Goal: Task Accomplishment & Management: Manage account settings

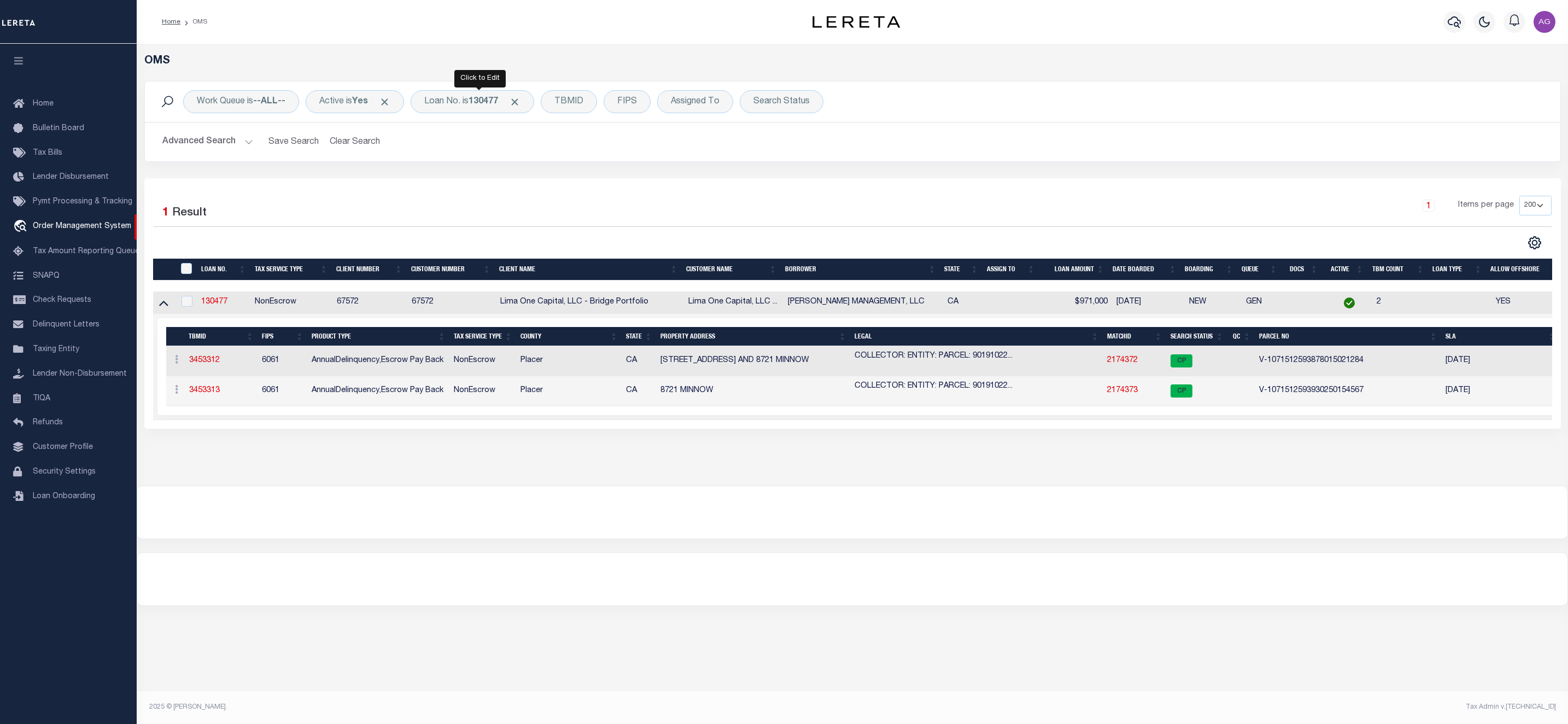
select select "200"
click at [478, 106] on b "130477" at bounding box center [483, 102] width 30 height 9
type input "120066"
click at [576, 184] on input "Apply" at bounding box center [569, 179] width 32 height 18
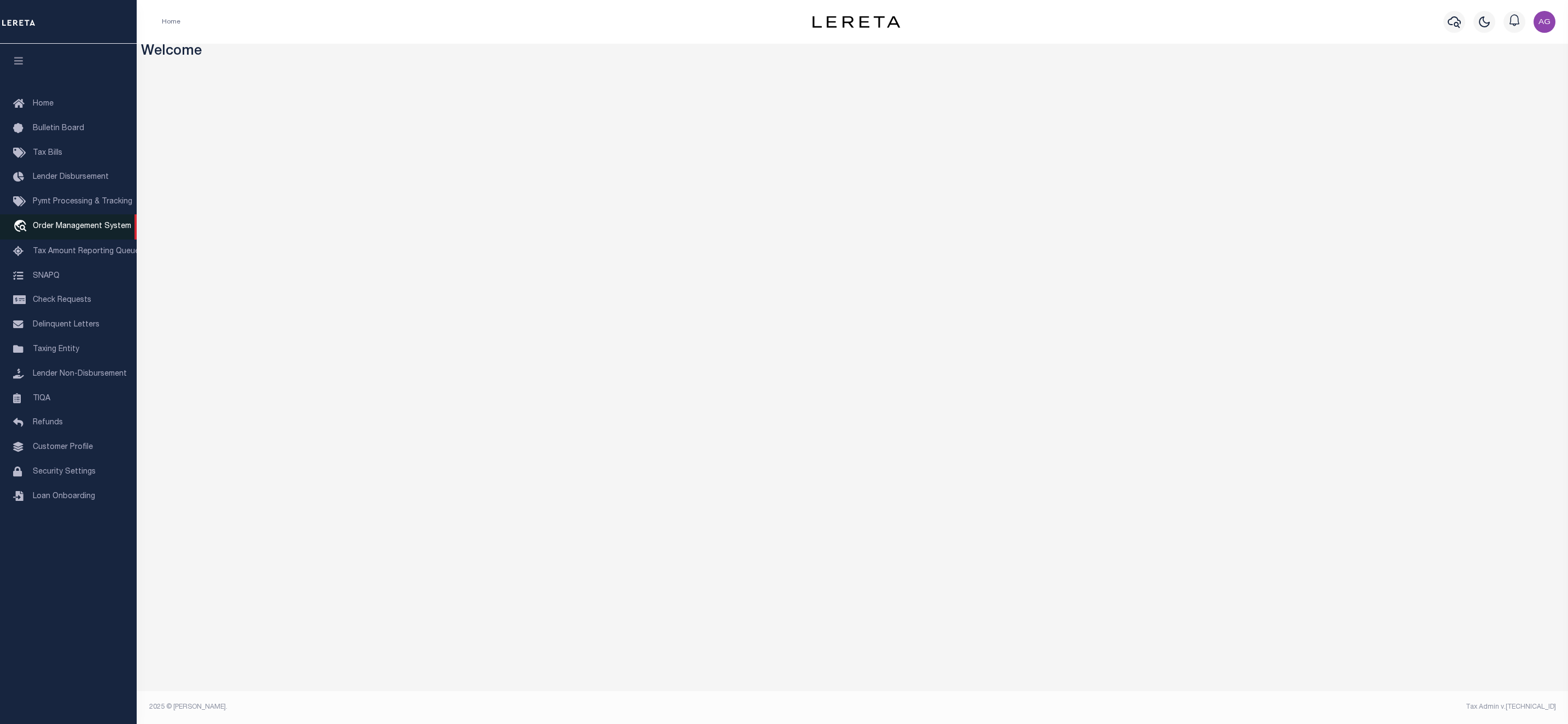
click at [61, 225] on span "Order Management System" at bounding box center [82, 227] width 99 height 8
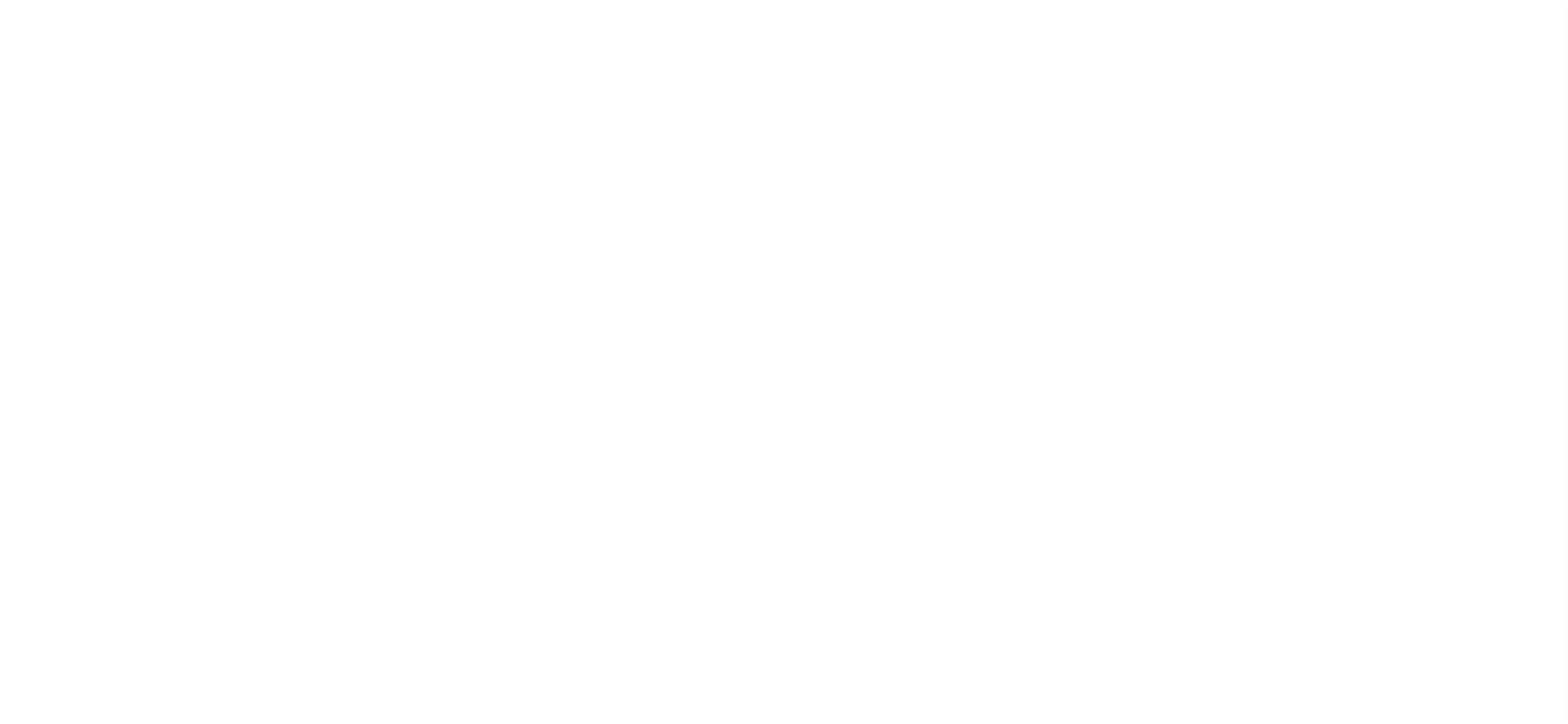
select select "200"
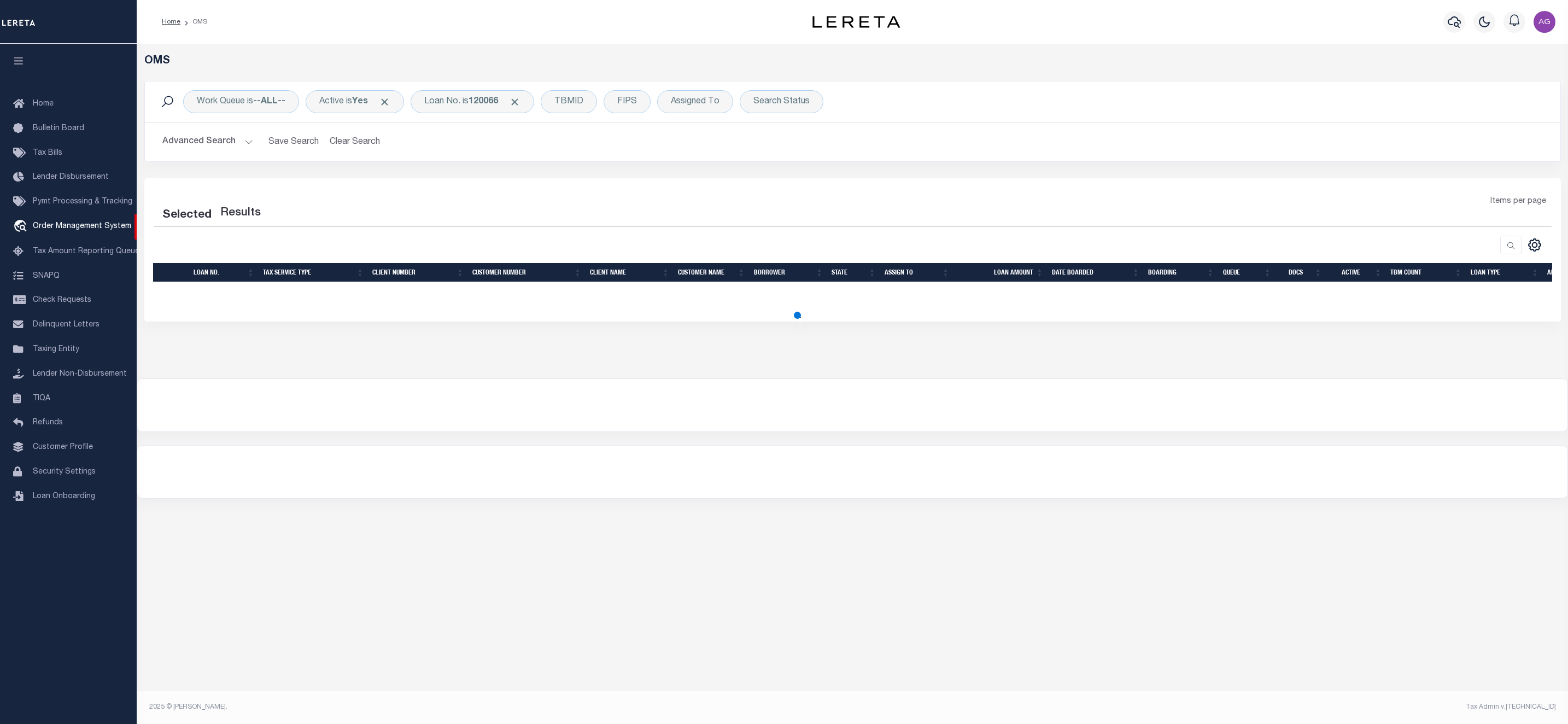
select select "200"
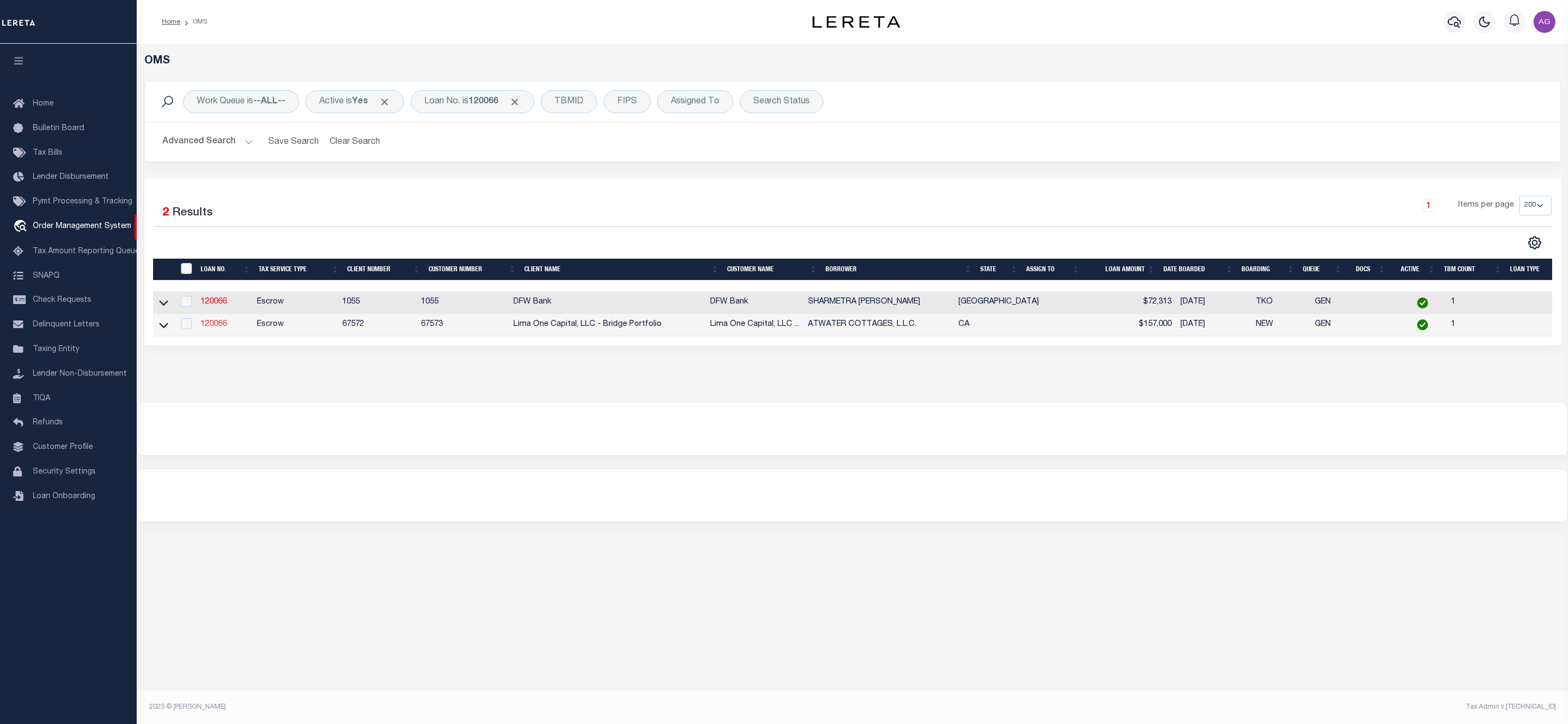
click at [220, 327] on link "120066" at bounding box center [214, 324] width 26 height 8
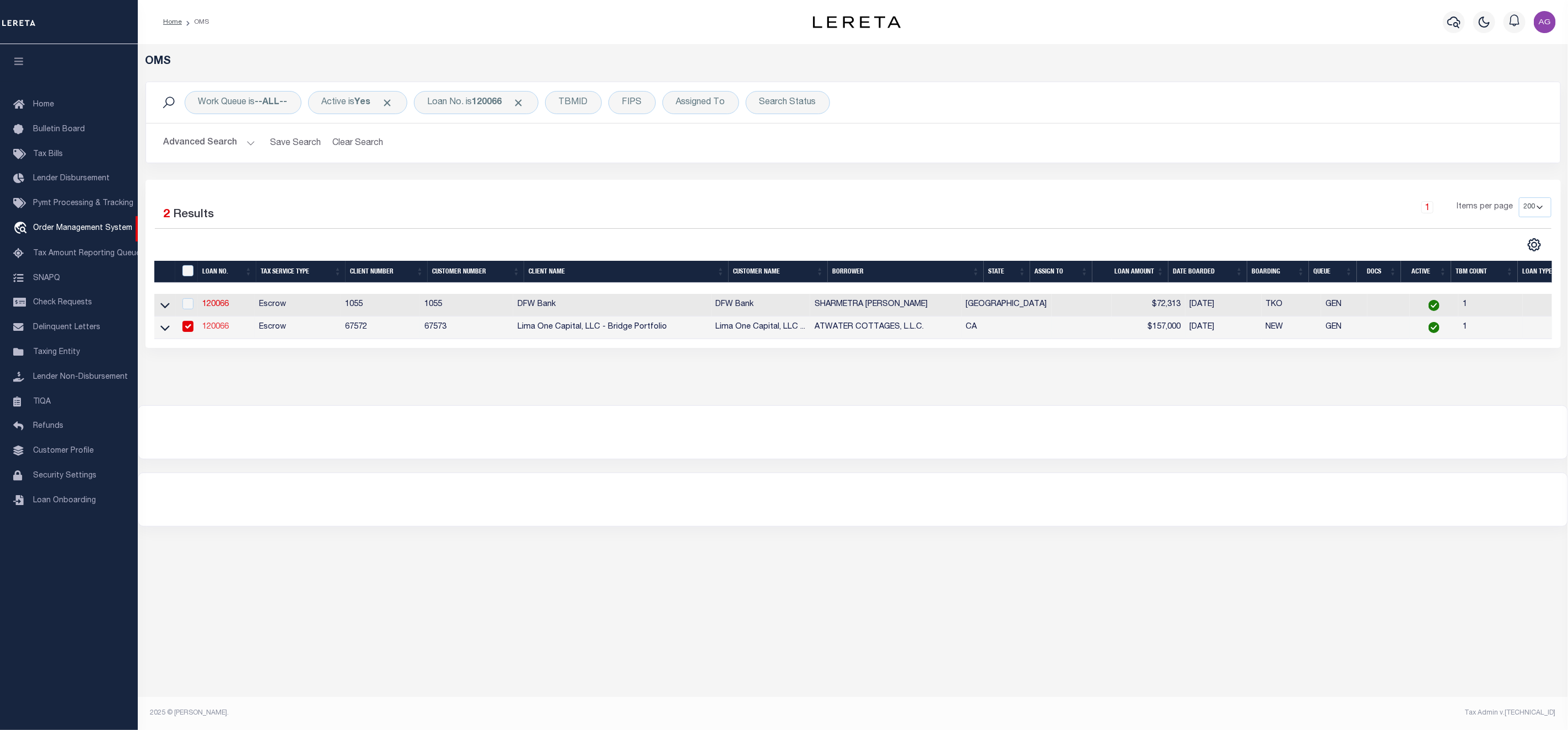
type input "120066"
type input "ATWATER COTTAGES, L.L.C."
select select
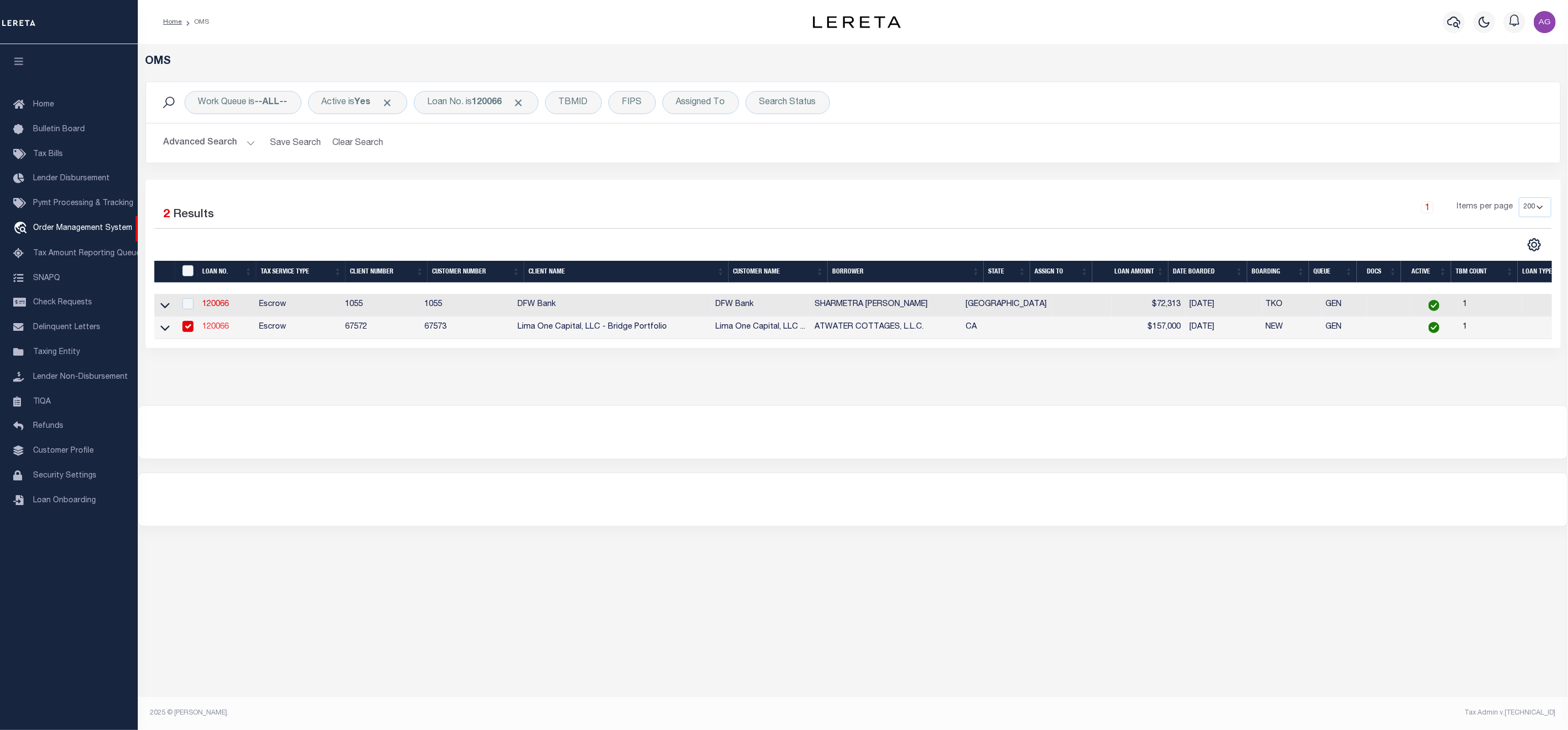
select select
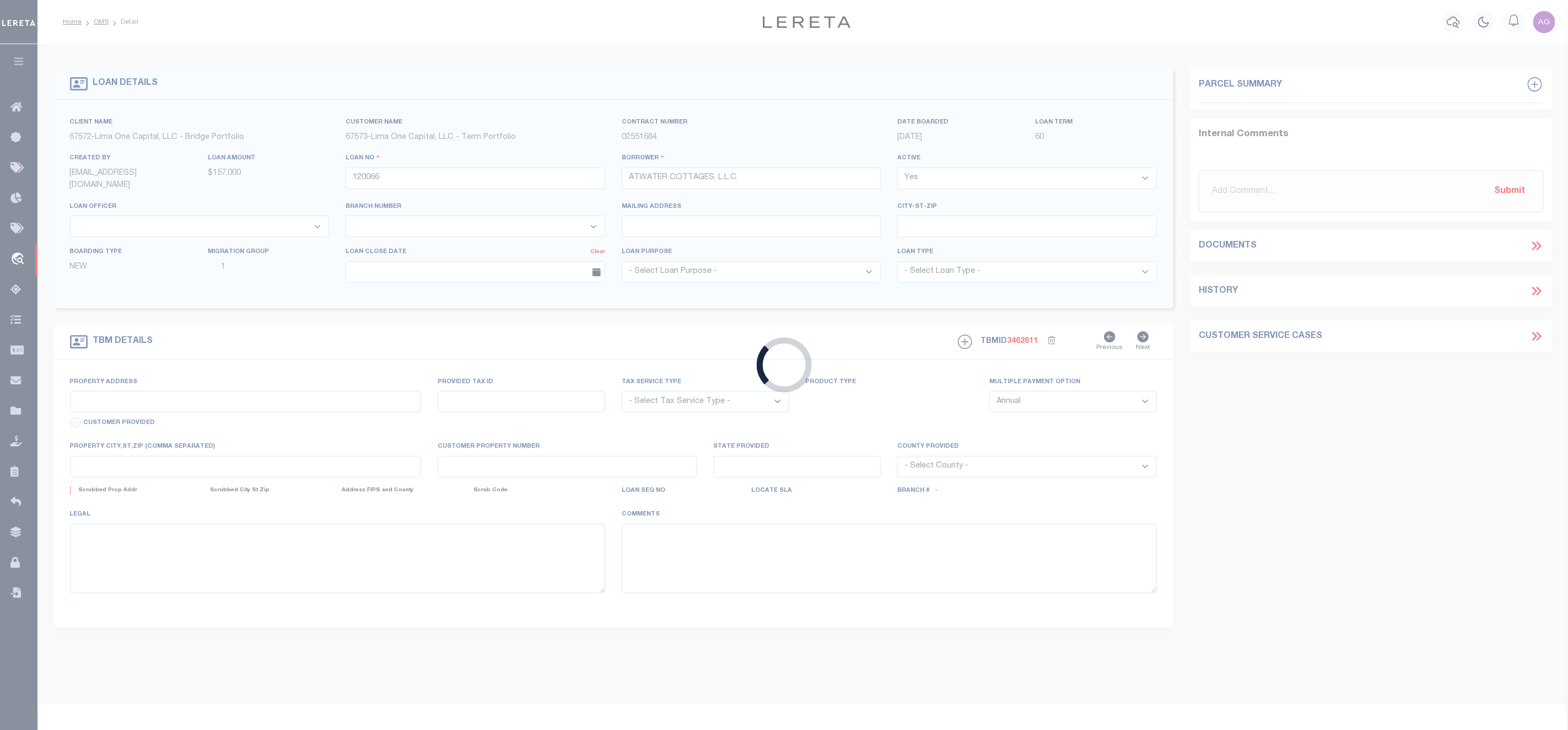
type input "1197-1265 E BELLEVUE ROAD"
radio input "true"
select select "Escrow"
select select
type input "ATWATER CA 95301"
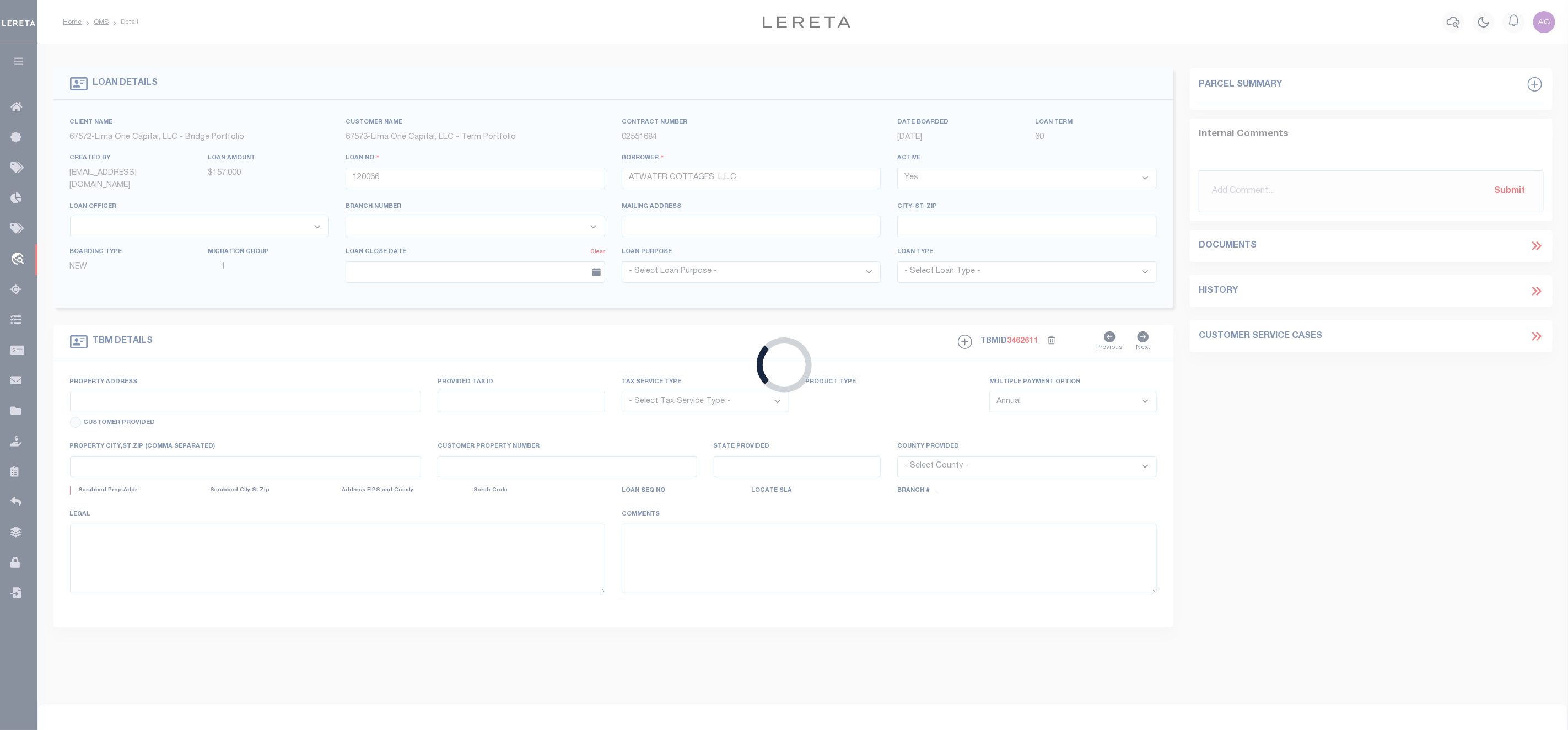
type input "120066-1"
type input "CA"
type textarea "COLLECTOR: ENTITY: PARCEL: 156091016"
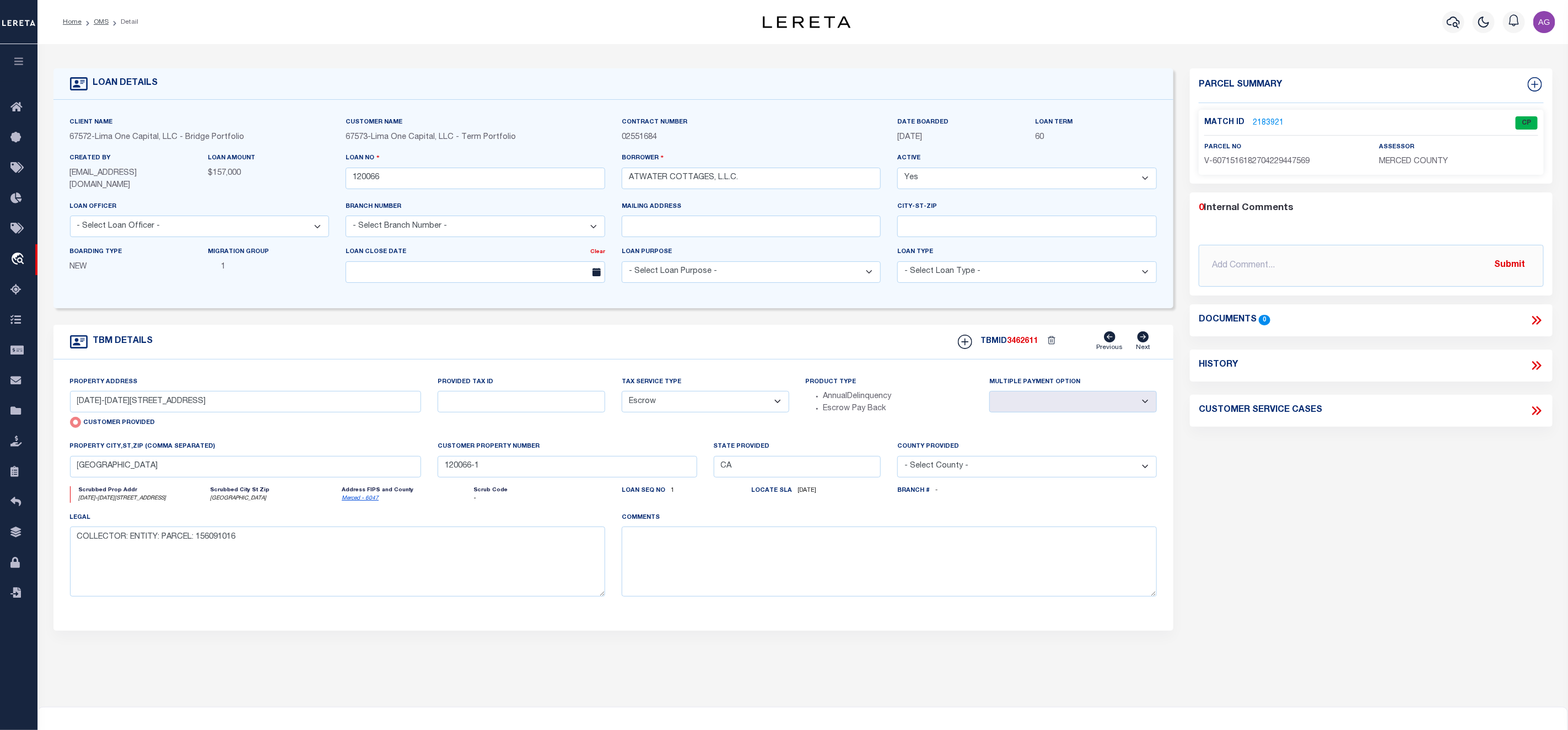
click at [1270, 122] on link "2183921" at bounding box center [1269, 123] width 31 height 12
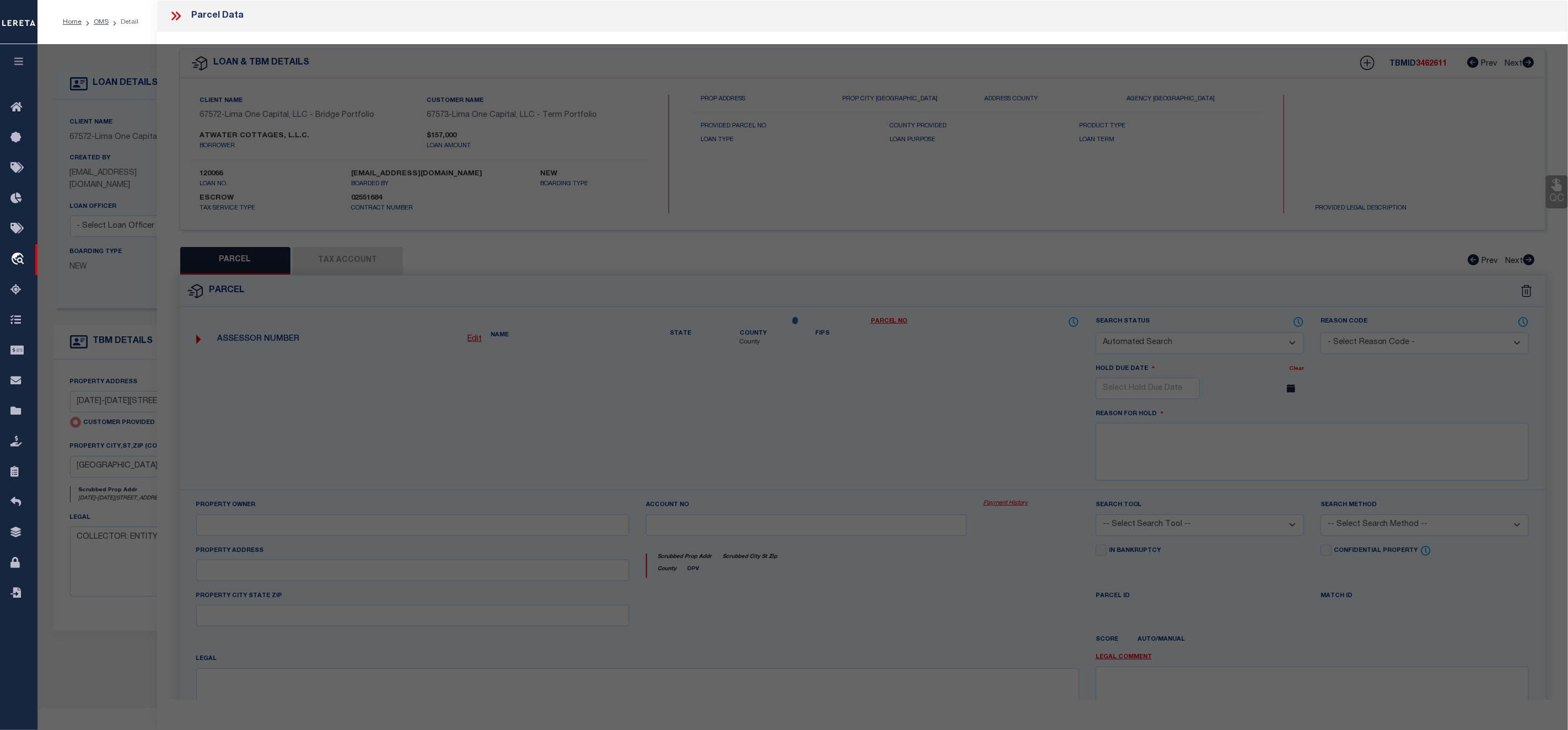
checkbox input "false"
select select "CP"
select select "TPW"
select select
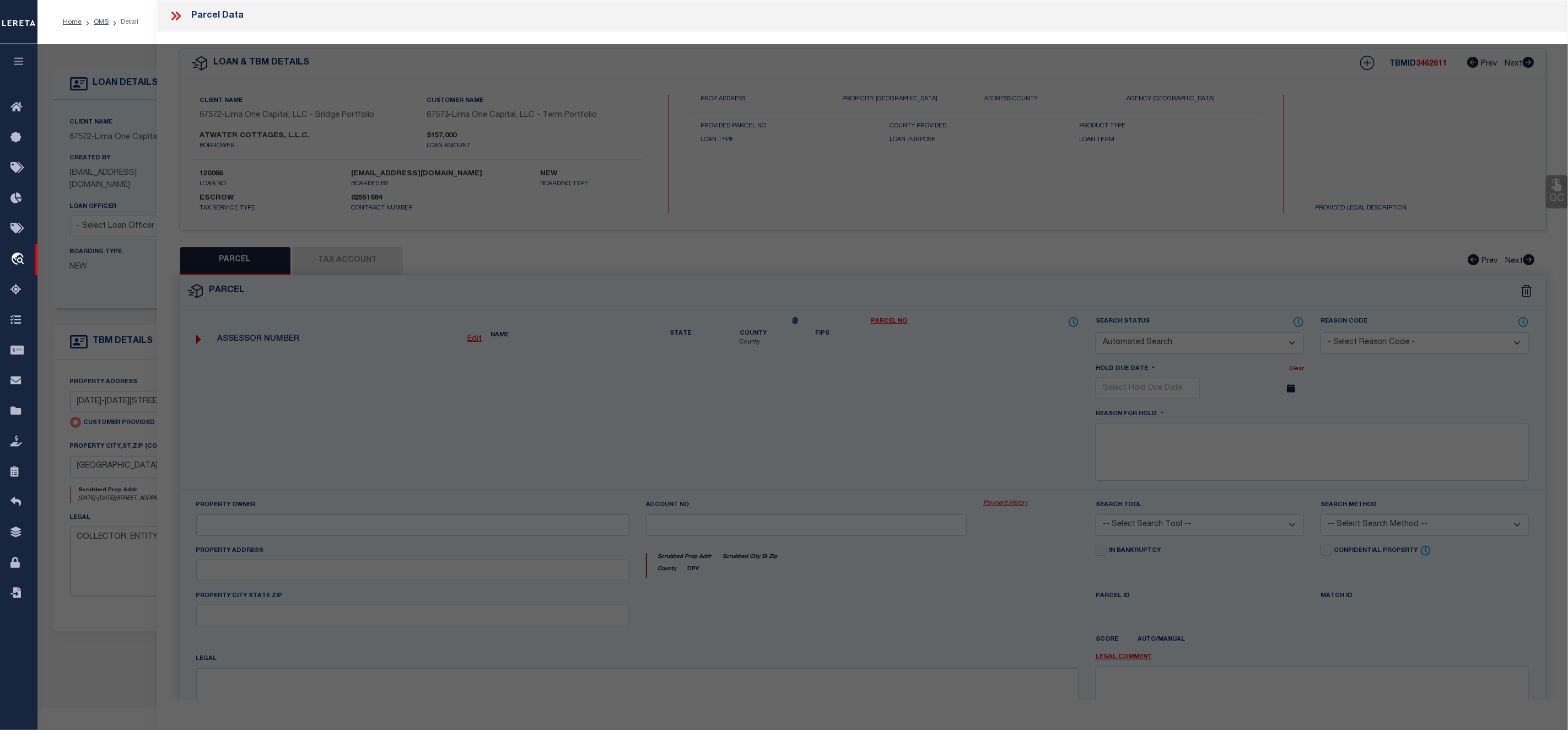
type input "1197-1265 E BELLEVUE ROAD"
type input "ATWATER CA 95301"
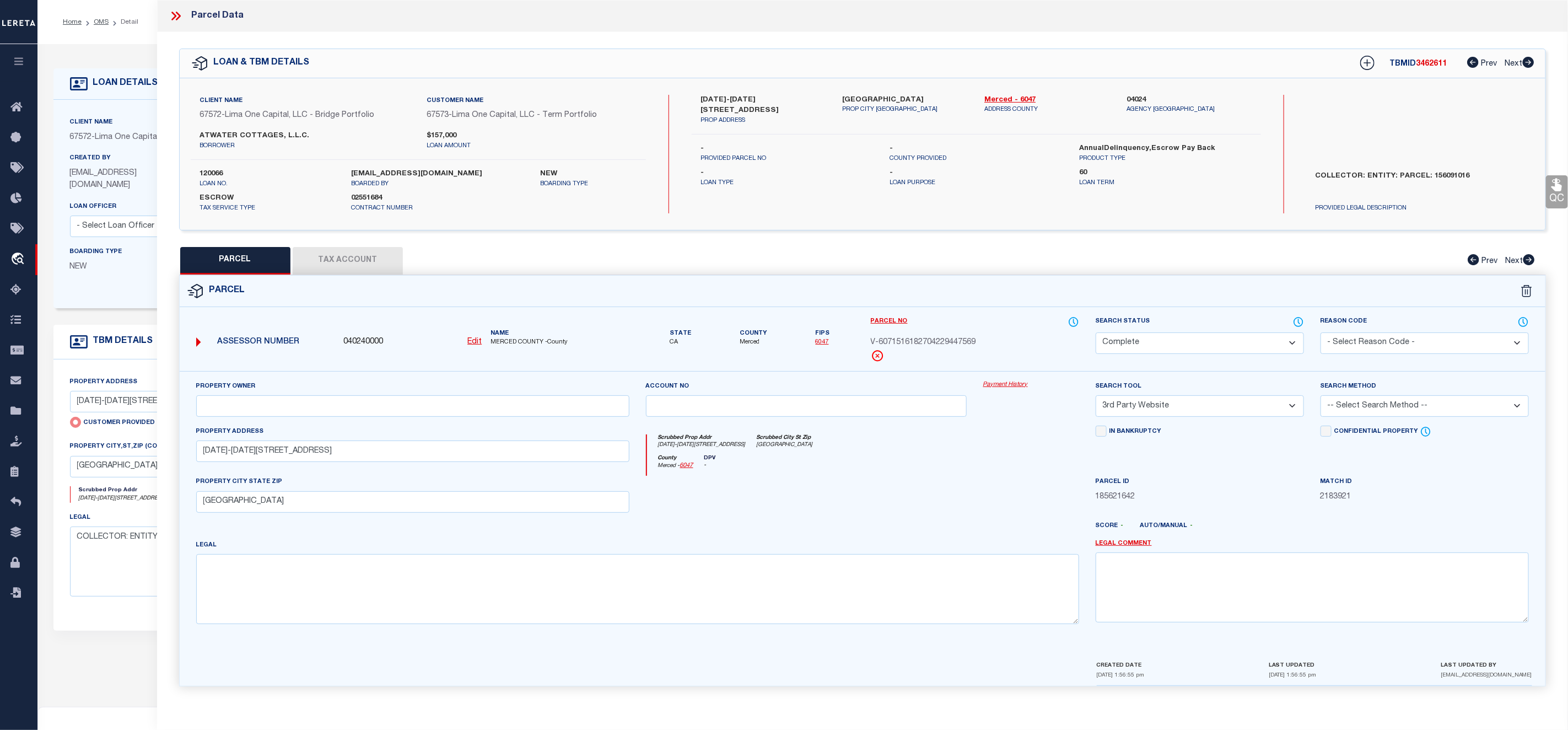
click at [991, 386] on link "Payment History" at bounding box center [1031, 385] width 96 height 9
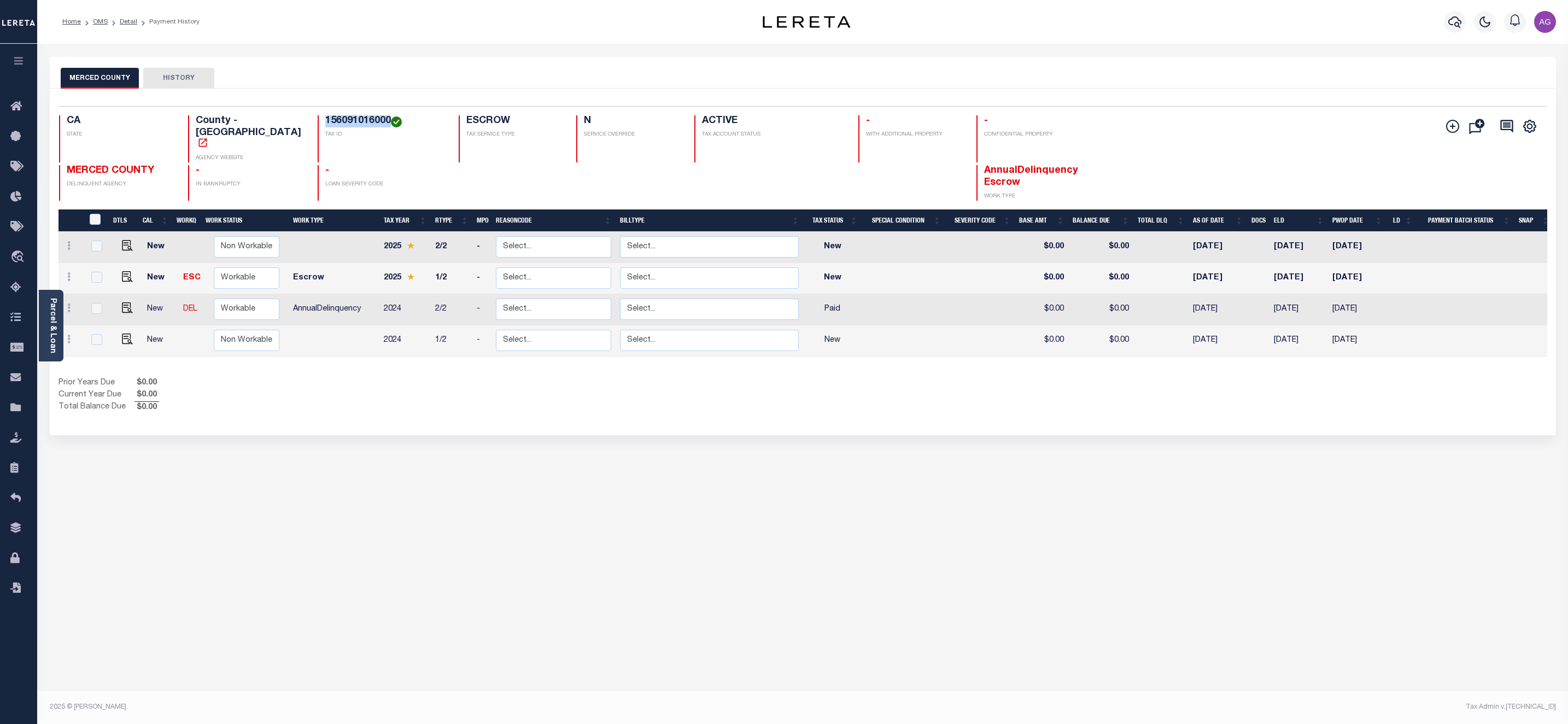
drag, startPoint x: 300, startPoint y: 116, endPoint x: 369, endPoint y: 121, distance: 69.2
click at [369, 121] on div "156091016000 TAX ID" at bounding box center [382, 139] width 128 height 47
click at [315, 410] on div "Selected 4 Results 1 Items per page 25 50 100 CA STATE TAX ID N" at bounding box center [803, 262] width 1507 height 346
click at [1451, 129] on icon "" at bounding box center [1452, 126] width 5 height 5
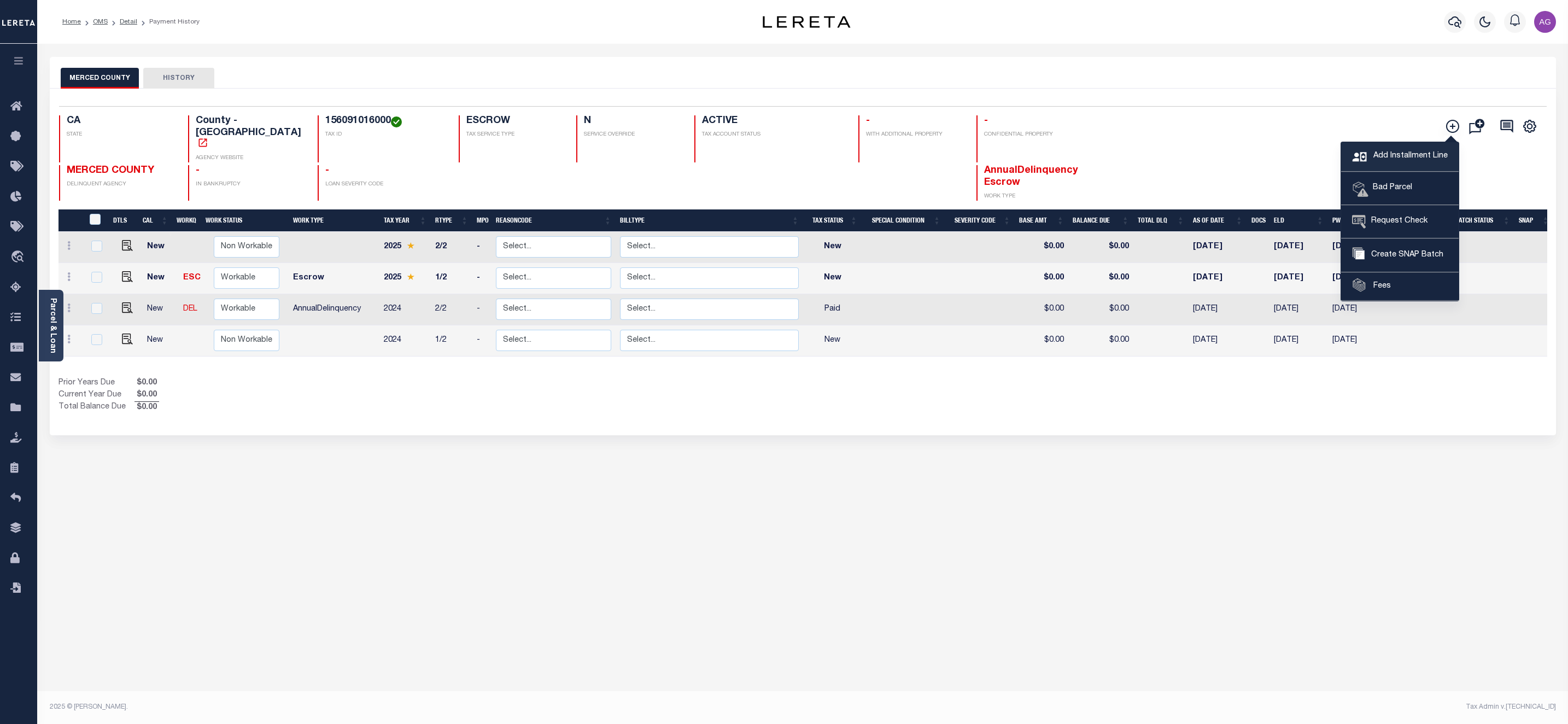
click at [1396, 155] on span "Add Installment Line" at bounding box center [1409, 156] width 77 height 12
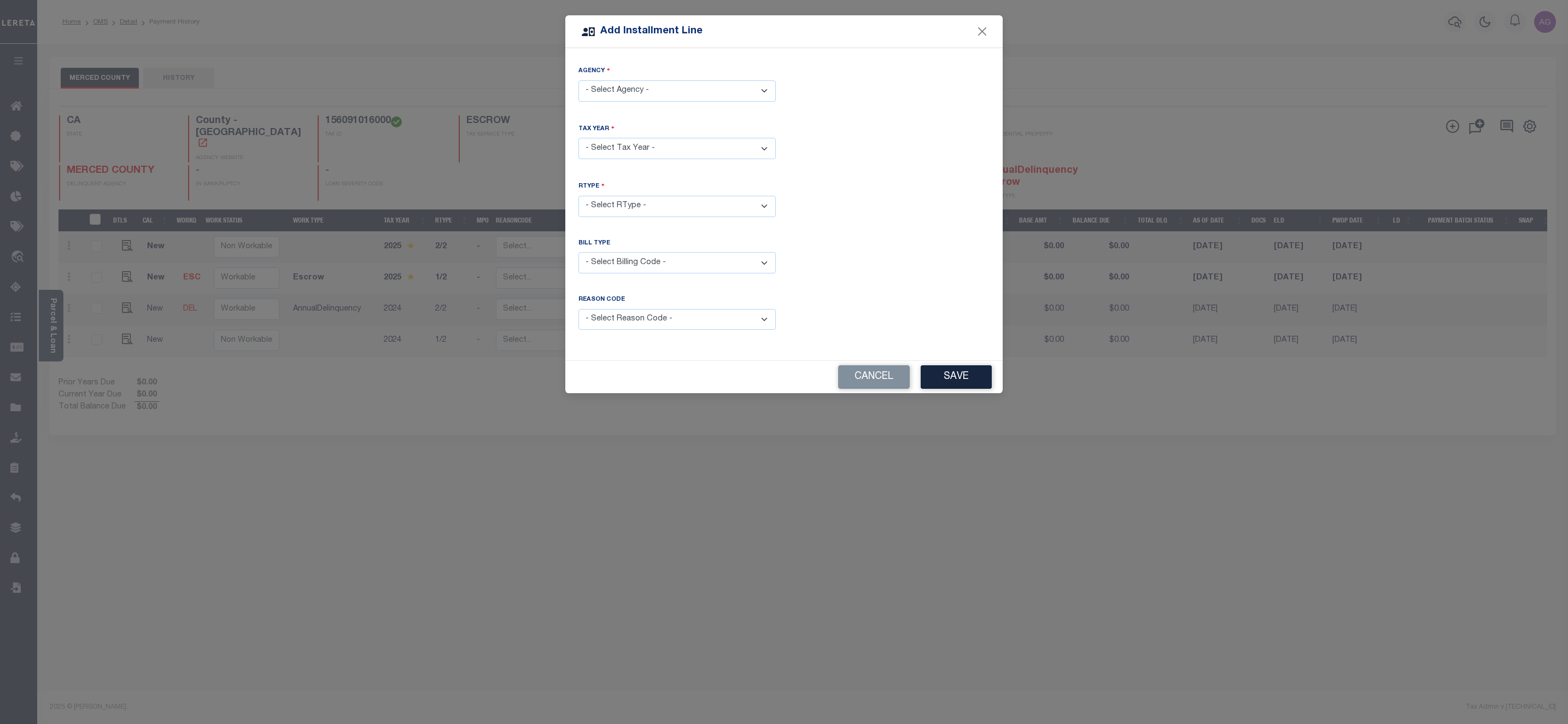
click at [674, 78] on div "Agency" at bounding box center [677, 73] width 197 height 15
click at [687, 95] on select "- Select Agency - MERCED COUNTY - County" at bounding box center [677, 91] width 197 height 21
select select "604700000"
click at [578, 80] on select "- Select Agency - MERCED COUNTY - County" at bounding box center [677, 91] width 197 height 21
click at [690, 146] on select "- Select Year - 2005 2006 2007 2008 2009 2010 2011 2012 2013 2014 2015 2016 201…" at bounding box center [677, 148] width 197 height 21
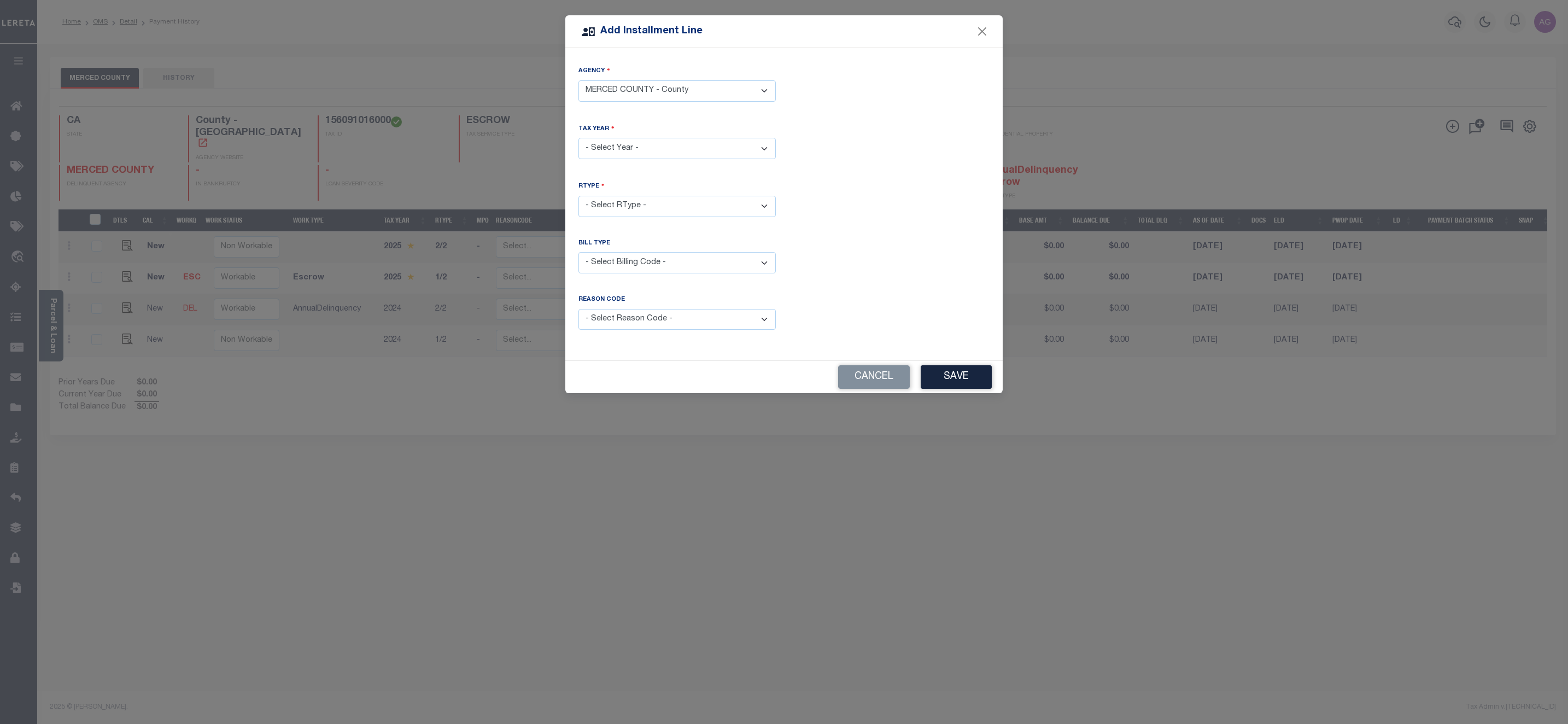
select select "2023"
click at [578, 138] on select "- Select Year - 2005 2006 2007 2008 2009 2010 2011 2012 2013 2014 2015 2016 201…" at bounding box center [677, 148] width 197 height 21
click at [636, 202] on select "- Select RType - 1/2 2/2" at bounding box center [677, 206] width 197 height 21
select select "1"
click at [578, 196] on select "- Select RType - 1/2 2/2" at bounding box center [677, 206] width 197 height 21
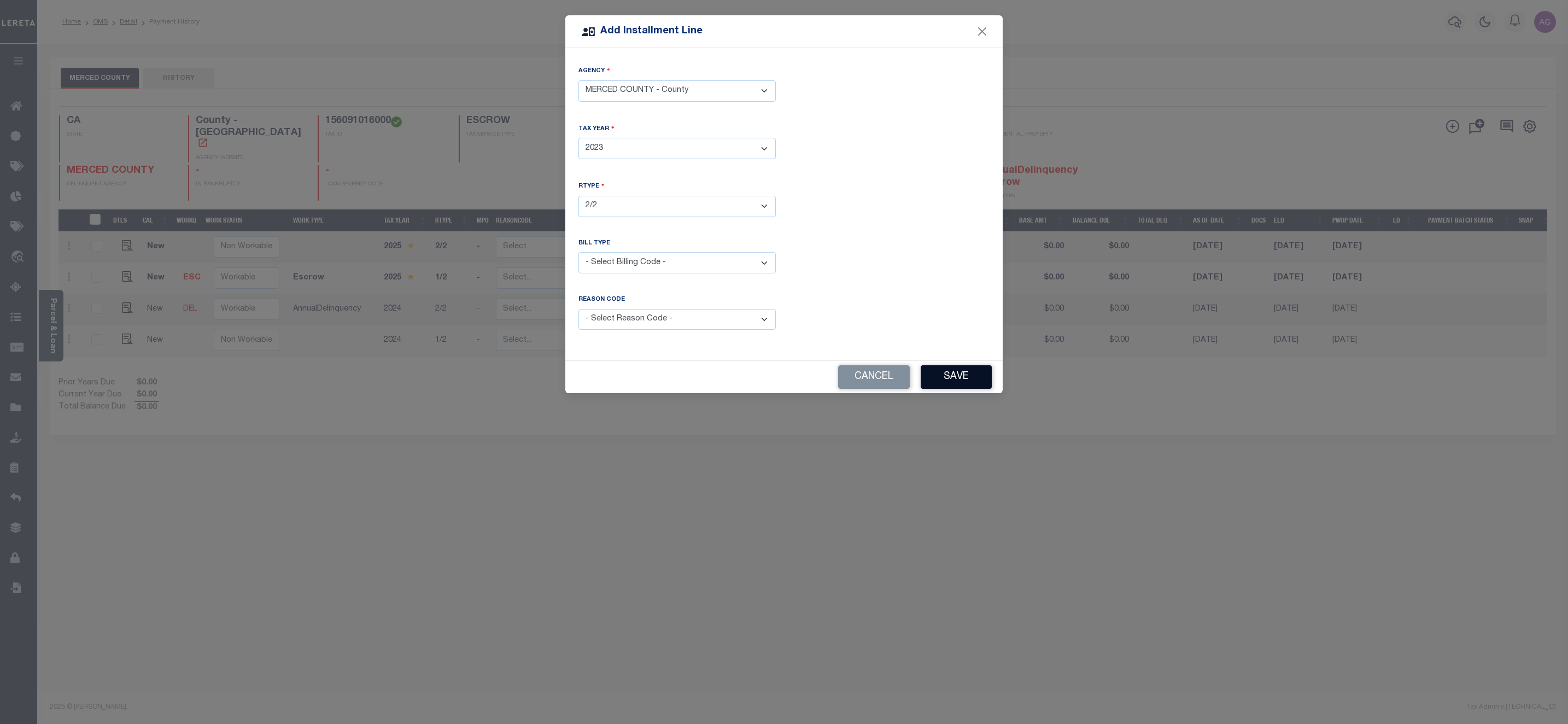
click at [964, 378] on button "Save" at bounding box center [956, 377] width 71 height 24
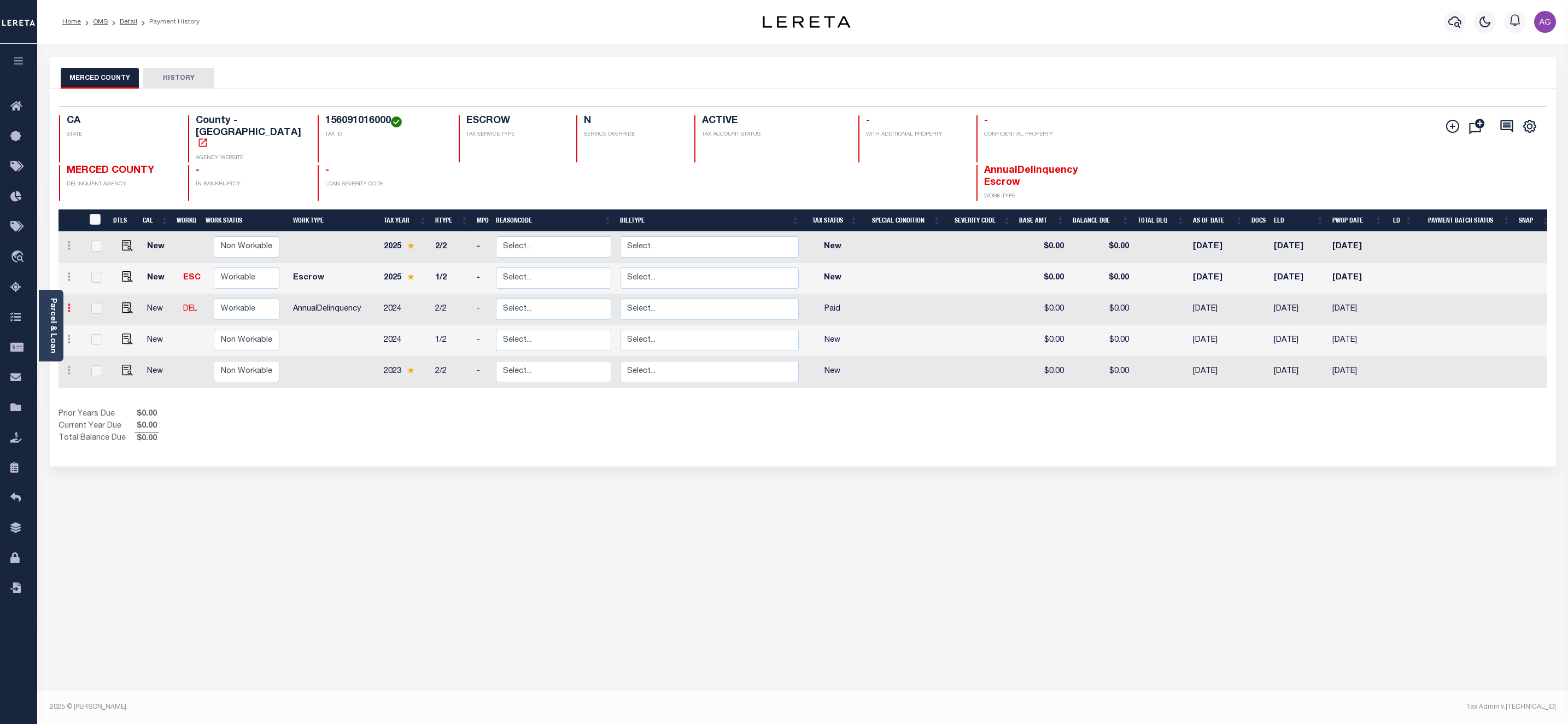
click at [69, 303] on icon at bounding box center [68, 308] width 3 height 9
click at [95, 340] on img at bounding box center [95, 346] width 11 height 12
select select "PYD"
type input "$0.00"
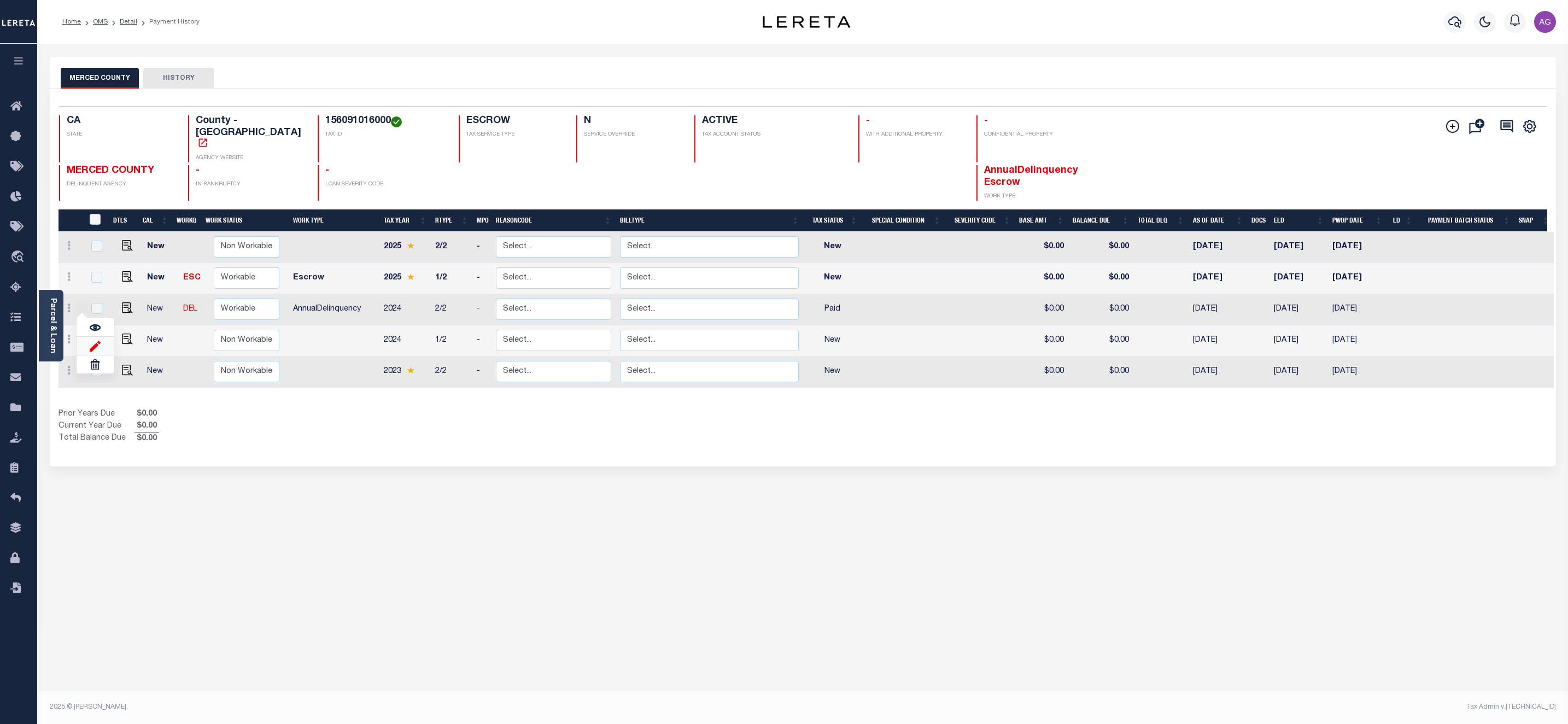
type input "[DATE]"
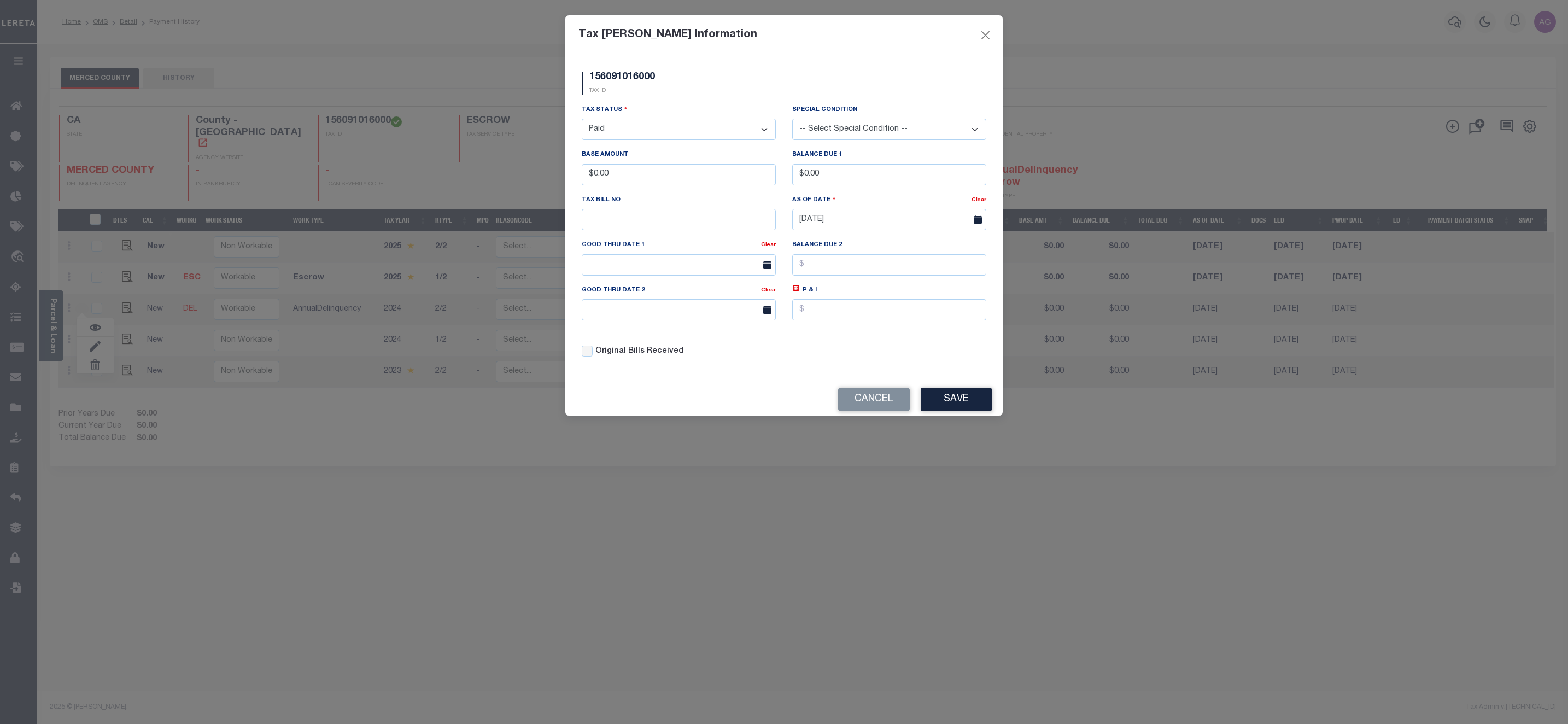
click at [692, 138] on select "- Select Status - Open Due/Unpaid Paid Incomplete No Tax Due Internal Refund Pr…" at bounding box center [679, 129] width 194 height 21
click at [660, 133] on select "- Select Status - Open Due/Unpaid Paid Incomplete No Tax Due Internal Refund Pr…" at bounding box center [679, 129] width 194 height 21
select select "DUE"
click at [582, 120] on select "- Select Status - Open Due/Unpaid Paid Incomplete No Tax Due Internal Refund Pr…" at bounding box center [679, 129] width 194 height 21
drag, startPoint x: 593, startPoint y: 173, endPoint x: 643, endPoint y: 173, distance: 50.0
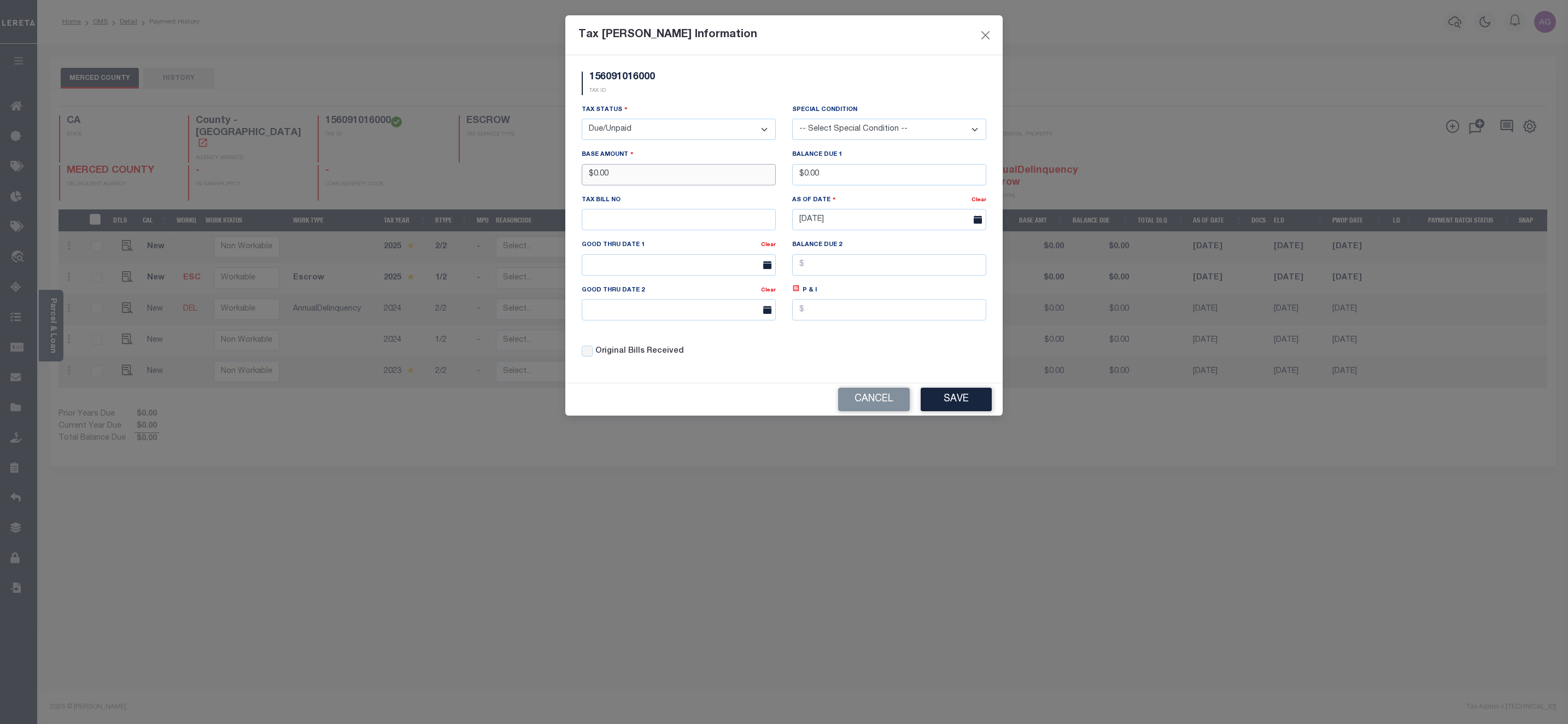
click at [643, 173] on input "$0.00" at bounding box center [679, 174] width 194 height 21
type input "$111.00"
drag, startPoint x: 803, startPoint y: 176, endPoint x: 868, endPoint y: 171, distance: 65.2
click at [868, 171] on input "$0.00" at bounding box center [889, 174] width 194 height 21
type input "$111.00"
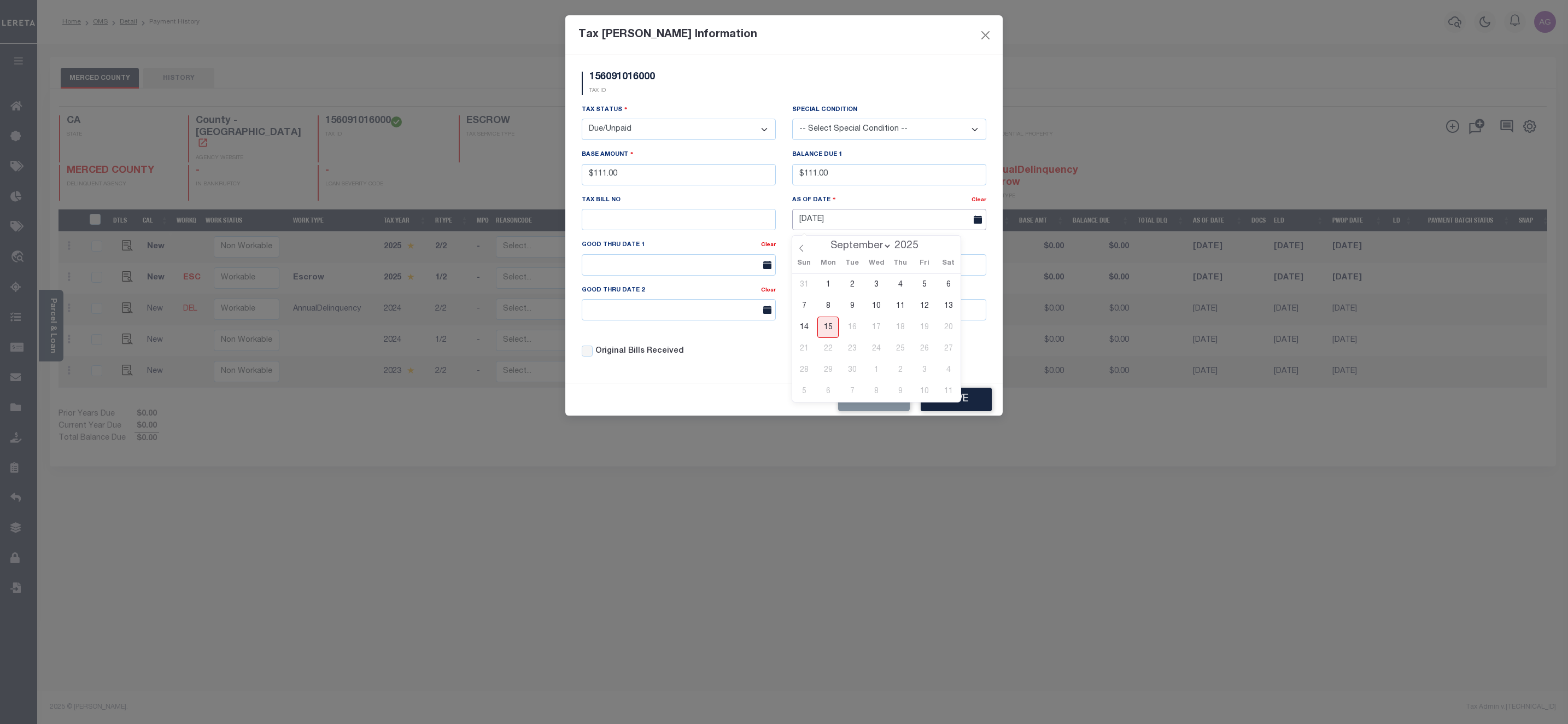
click at [847, 218] on input "09/15/2025" at bounding box center [889, 219] width 194 height 21
click at [824, 309] on span "8" at bounding box center [828, 306] width 21 height 21
type input "09/08/2025"
click at [965, 409] on button "Save" at bounding box center [956, 399] width 71 height 24
select select "PYD"
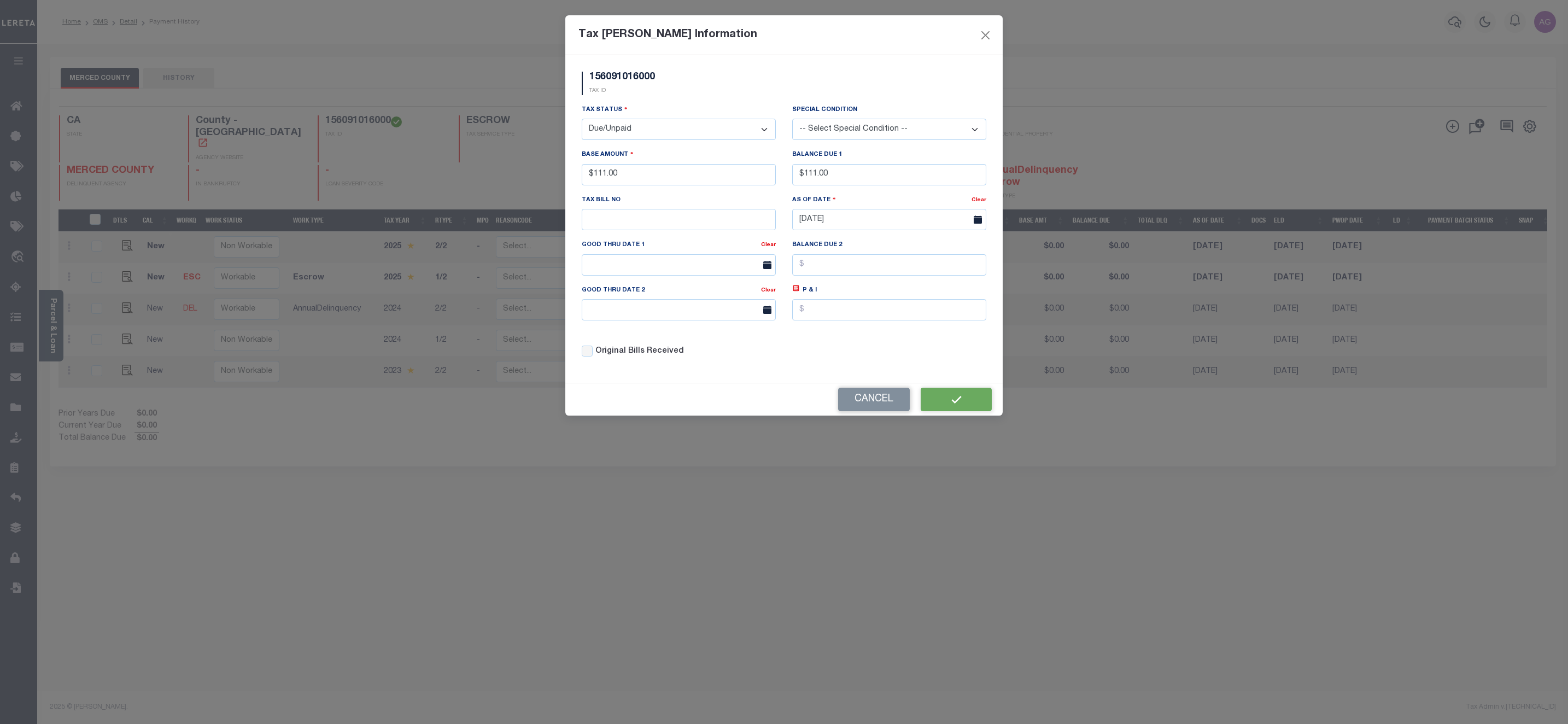
type input "$0.00"
type input "[DATE]"
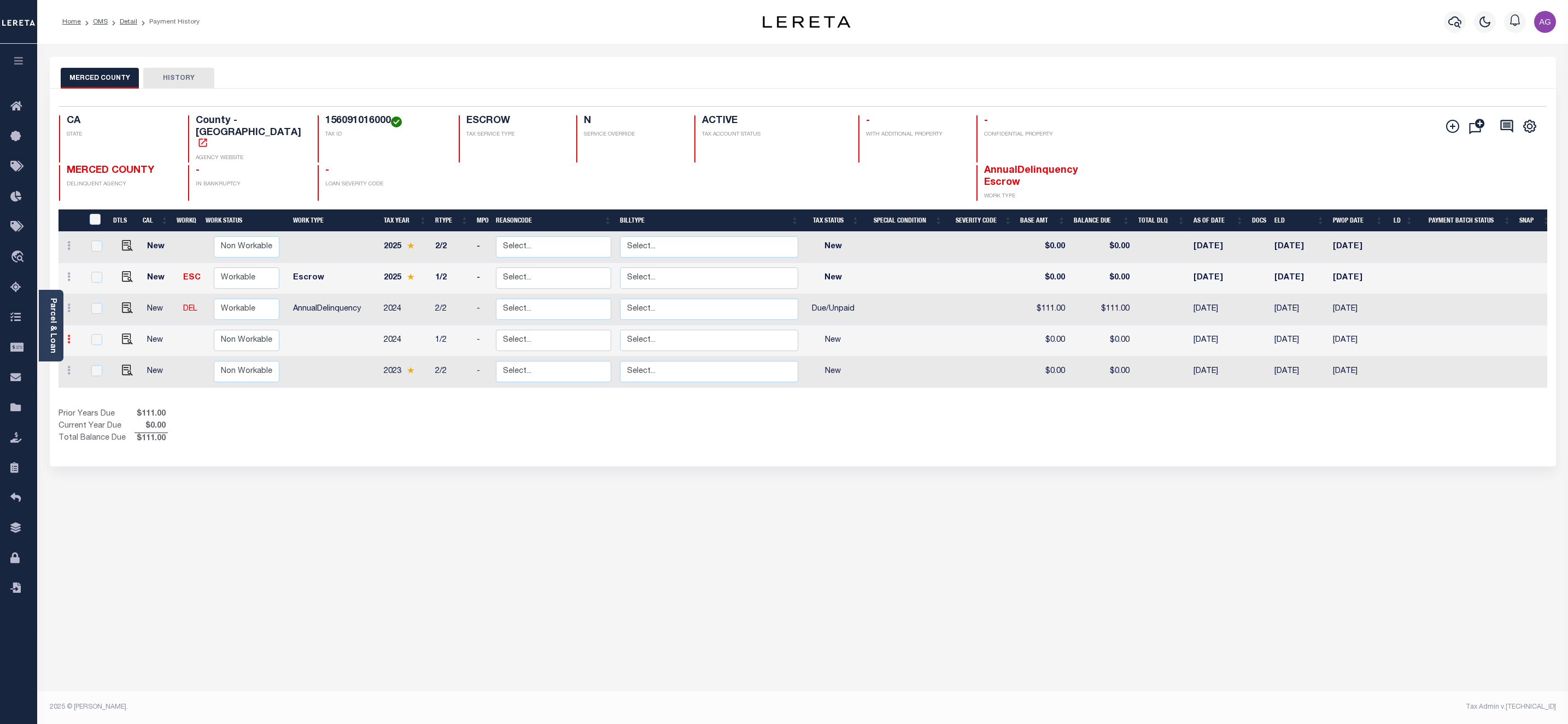
click at [72, 336] on link at bounding box center [69, 340] width 12 height 9
click at [99, 311] on img at bounding box center [95, 316] width 11 height 12
select select "NW2"
type input "$0.00"
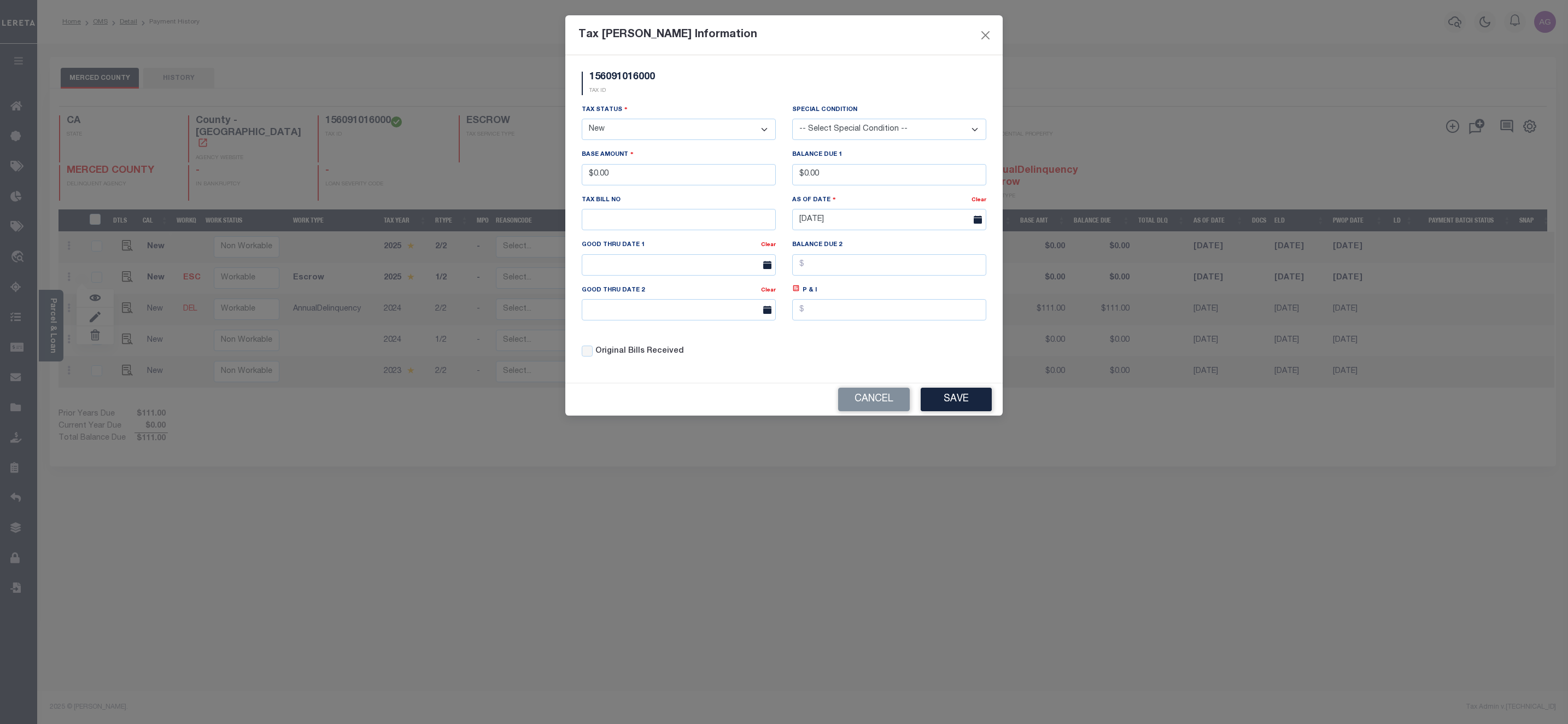
click at [709, 138] on select "- Select Status - Open Due/Unpaid Paid Incomplete No Tax Due Internal Refund Pr…" at bounding box center [679, 129] width 194 height 21
click at [677, 128] on select "- Select Status - Open Due/Unpaid Paid Incomplete No Tax Due Internal Refund Pr…" at bounding box center [679, 129] width 194 height 21
select select "DUE"
click at [582, 120] on select "- Select Status - Open Due/Unpaid Paid Incomplete No Tax Due Internal Refund Pr…" at bounding box center [679, 129] width 194 height 21
drag, startPoint x: 593, startPoint y: 175, endPoint x: 673, endPoint y: 177, distance: 80.0
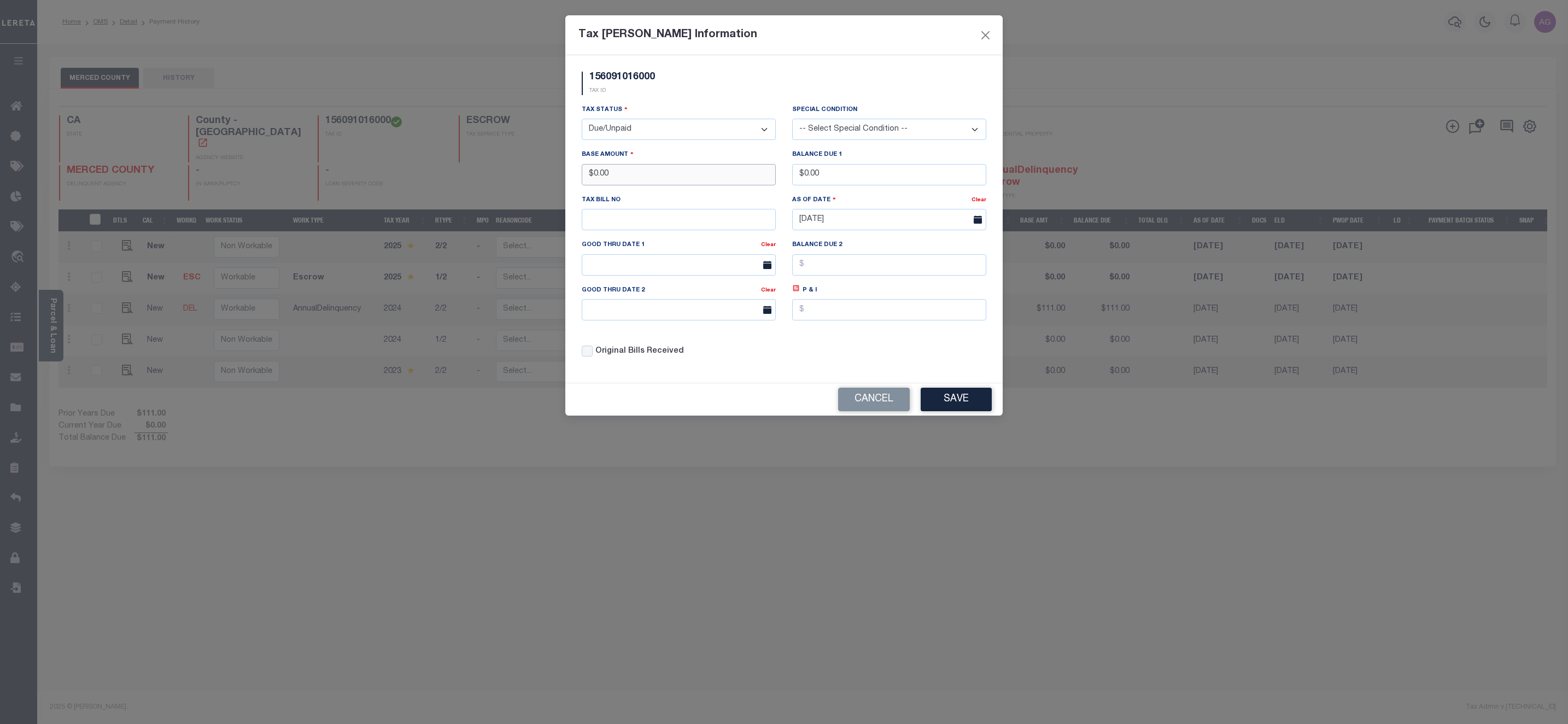
click at [673, 177] on input "$0.00" at bounding box center [679, 174] width 194 height 21
type input "$121.00"
drag, startPoint x: 802, startPoint y: 172, endPoint x: 856, endPoint y: 182, distance: 54.9
click at [856, 182] on input "$0.00" at bounding box center [889, 174] width 194 height 21
type input "$121.00"
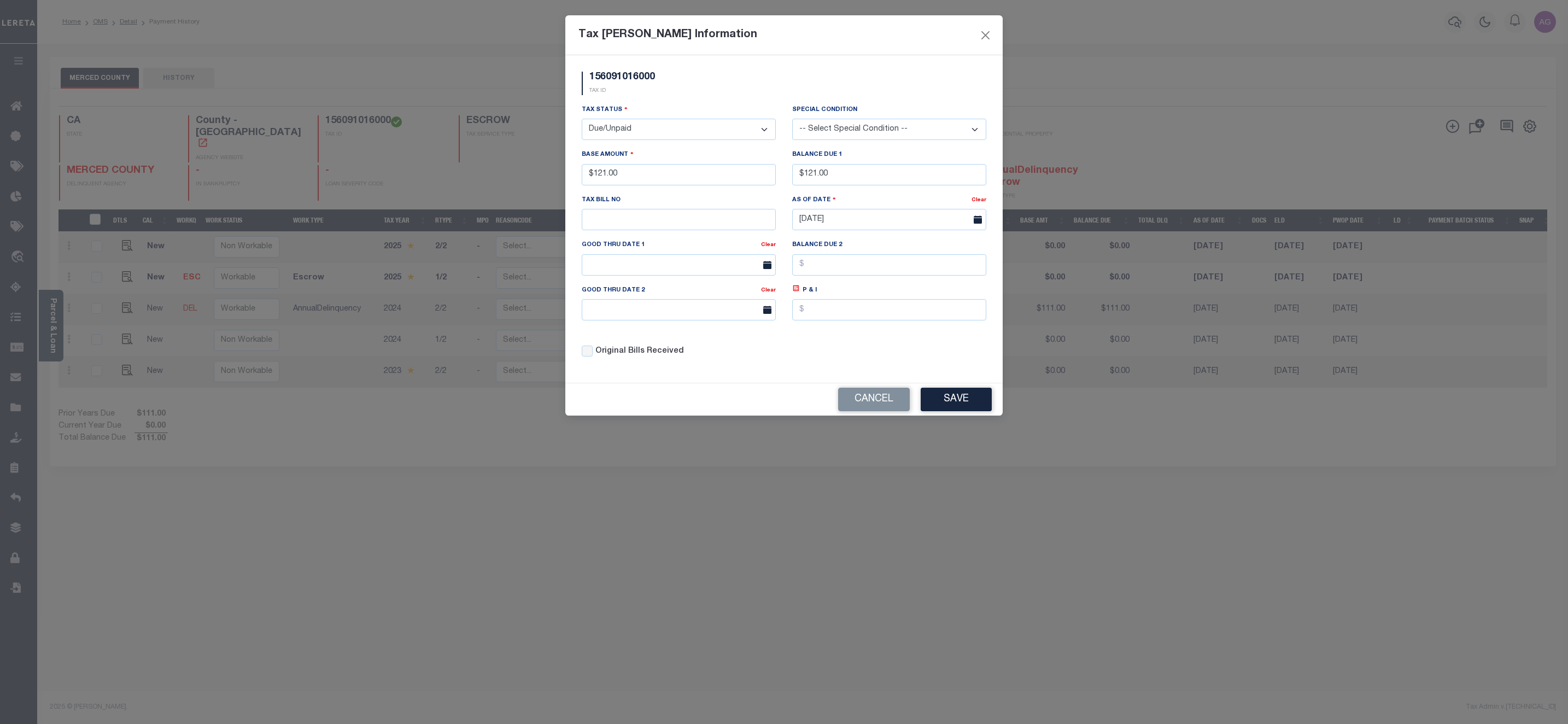
click at [871, 135] on select "-- Select Special Condition -- 3RD PARTY TAX LIEN AGENCY TAX LIEN (A.K.A Inside…" at bounding box center [889, 129] width 194 height 21
select select "22"
click at [792, 120] on select "-- Select Special Condition -- 3RD PARTY TAX LIEN AGENCY TAX LIEN (A.K.A Inside…" at bounding box center [889, 129] width 194 height 21
click at [853, 223] on input "[DATE]" at bounding box center [889, 219] width 194 height 21
click at [830, 309] on span "8" at bounding box center [828, 306] width 21 height 21
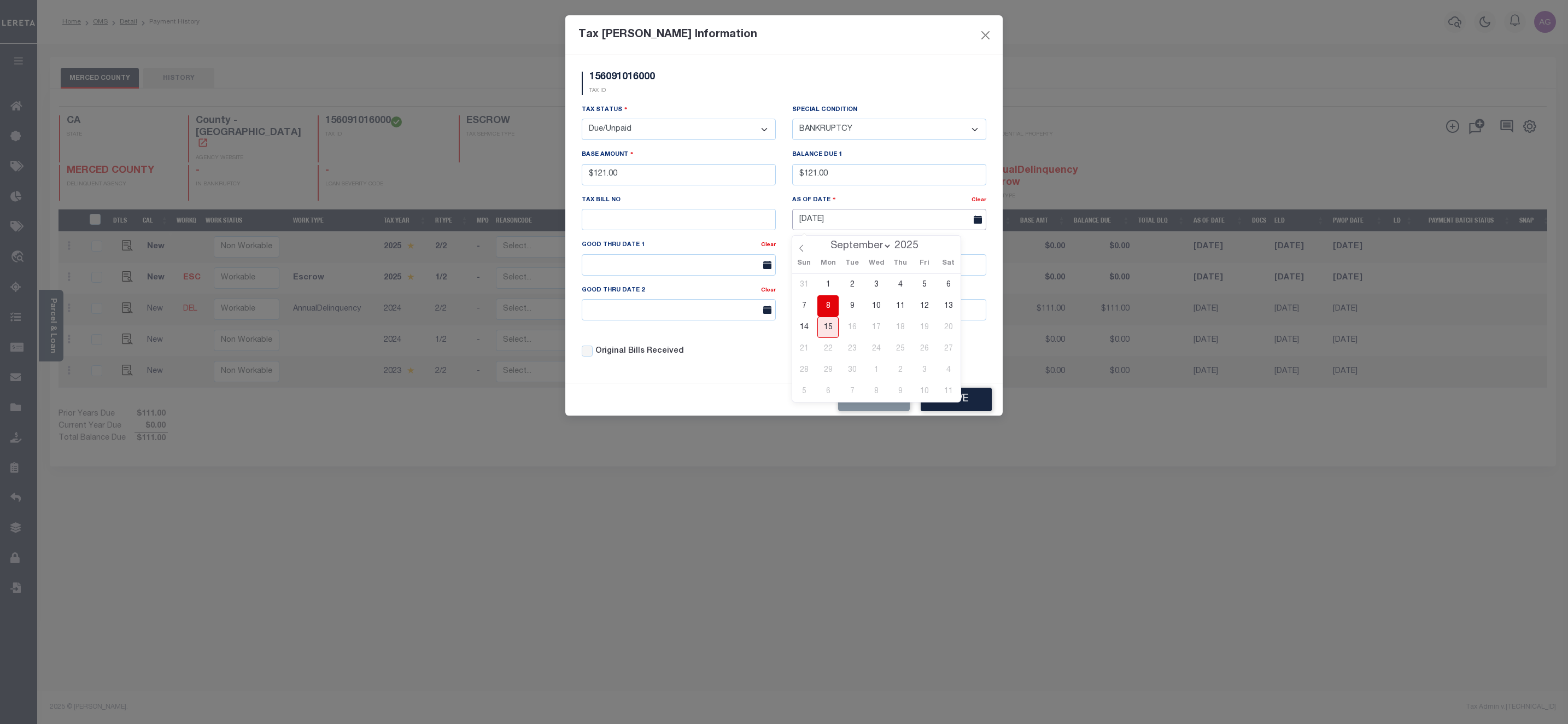
type input "09/08/2025"
click at [953, 400] on button "Save" at bounding box center [956, 399] width 71 height 24
select select "NW2"
select select "0"
type input "$0.00"
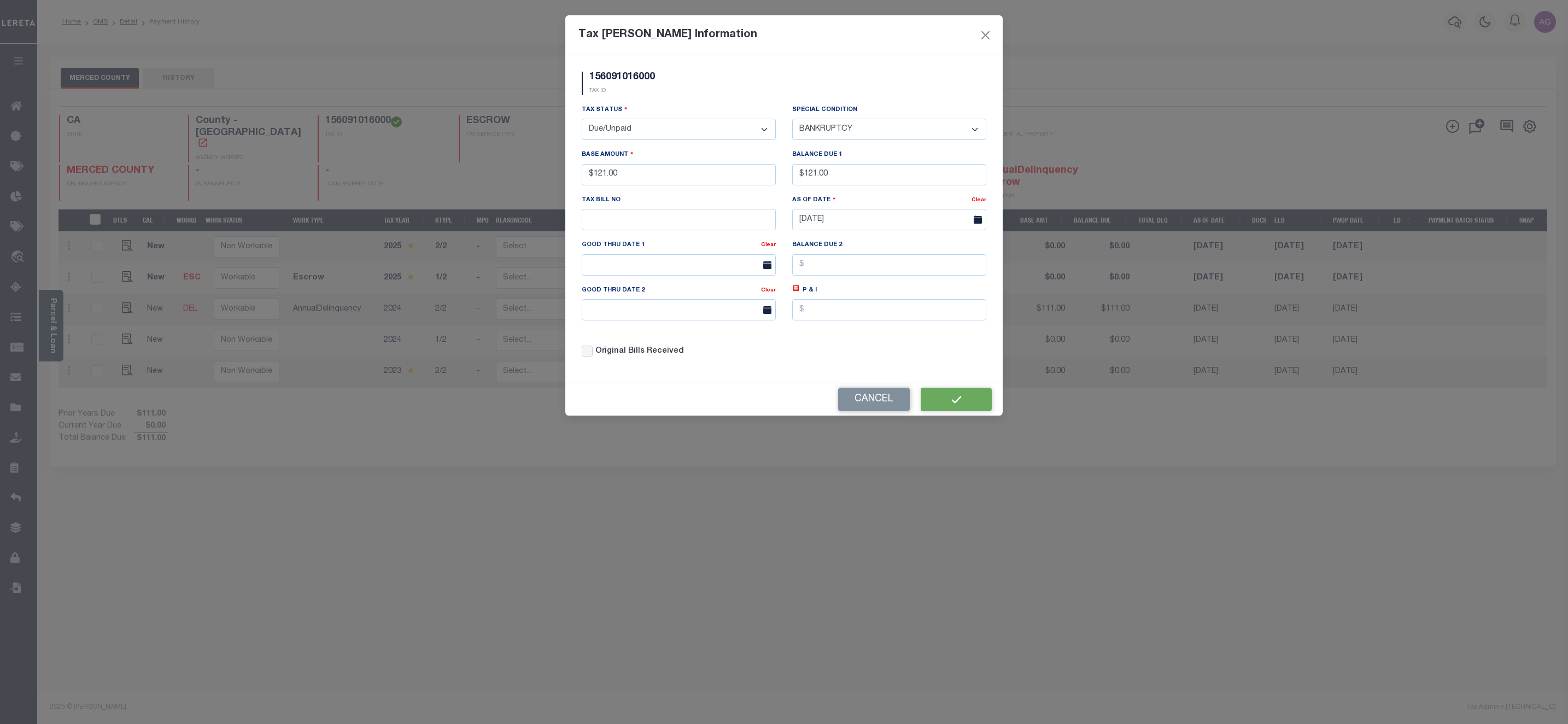
type input "$0.00"
type input "[DATE]"
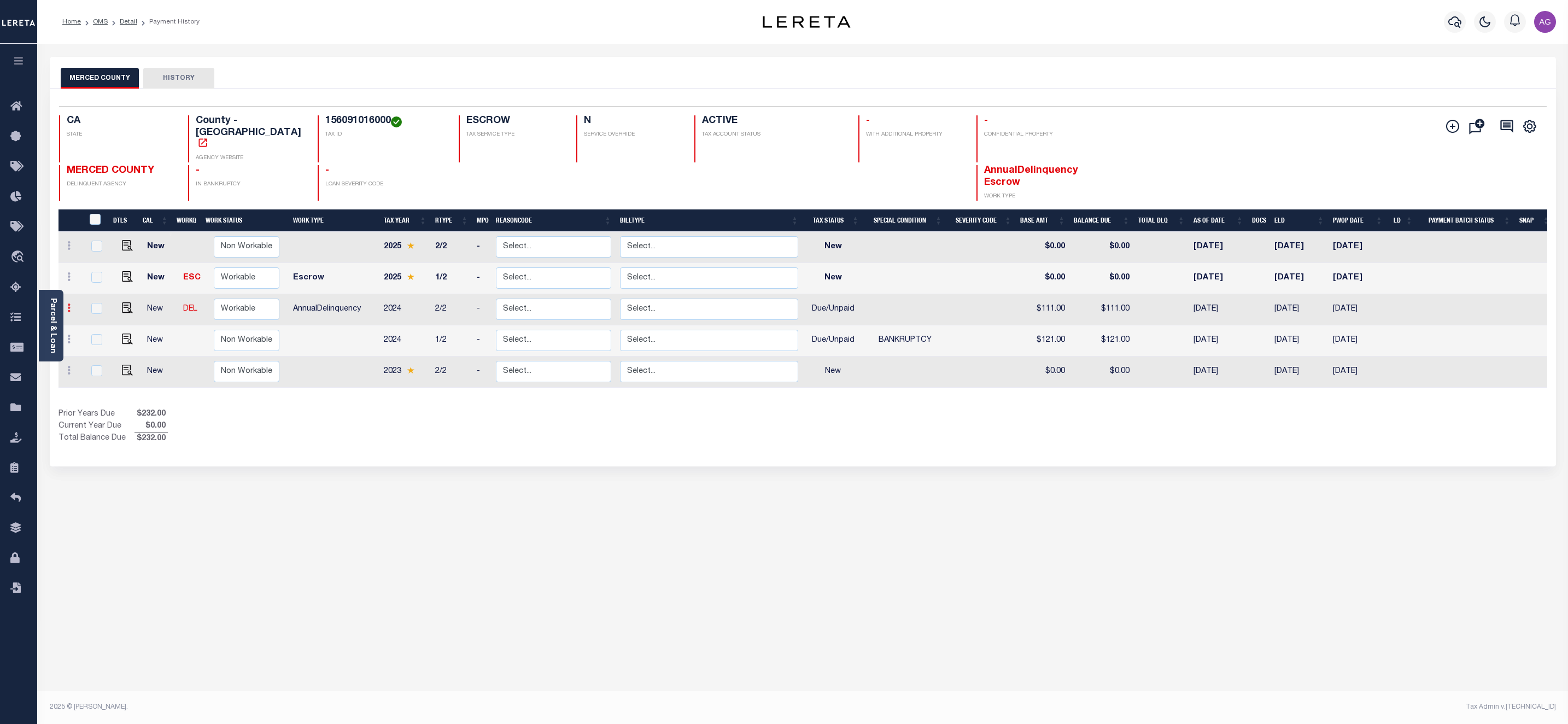
click at [65, 305] on link at bounding box center [69, 309] width 12 height 9
click at [90, 340] on img at bounding box center [95, 346] width 11 height 12
select select "DUE"
type input "$111.00"
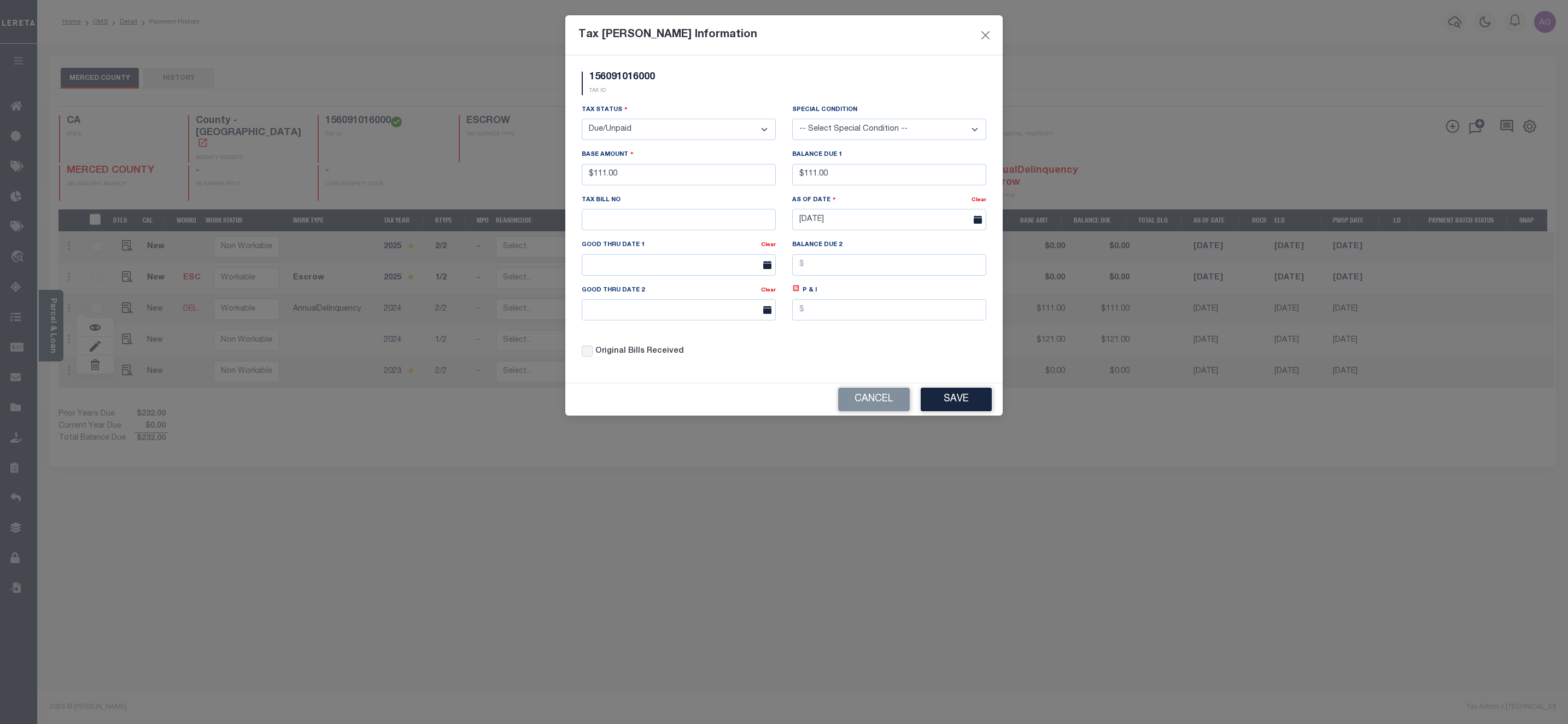
click at [862, 128] on select "-- Select Special Condition -- 3RD PARTY TAX LIEN AGENCY TAX LIEN (A.K.A Inside…" at bounding box center [889, 129] width 194 height 21
click at [851, 124] on select "-- Select Special Condition -- 3RD PARTY TAX LIEN AGENCY TAX LIEN (A.K.A Inside…" at bounding box center [889, 129] width 194 height 21
click at [792, 120] on select "-- Select Special Condition -- 3RD PARTY TAX LIEN AGENCY TAX LIEN (A.K.A Inside…" at bounding box center [889, 129] width 194 height 21
click at [950, 401] on button "Save" at bounding box center [956, 399] width 71 height 24
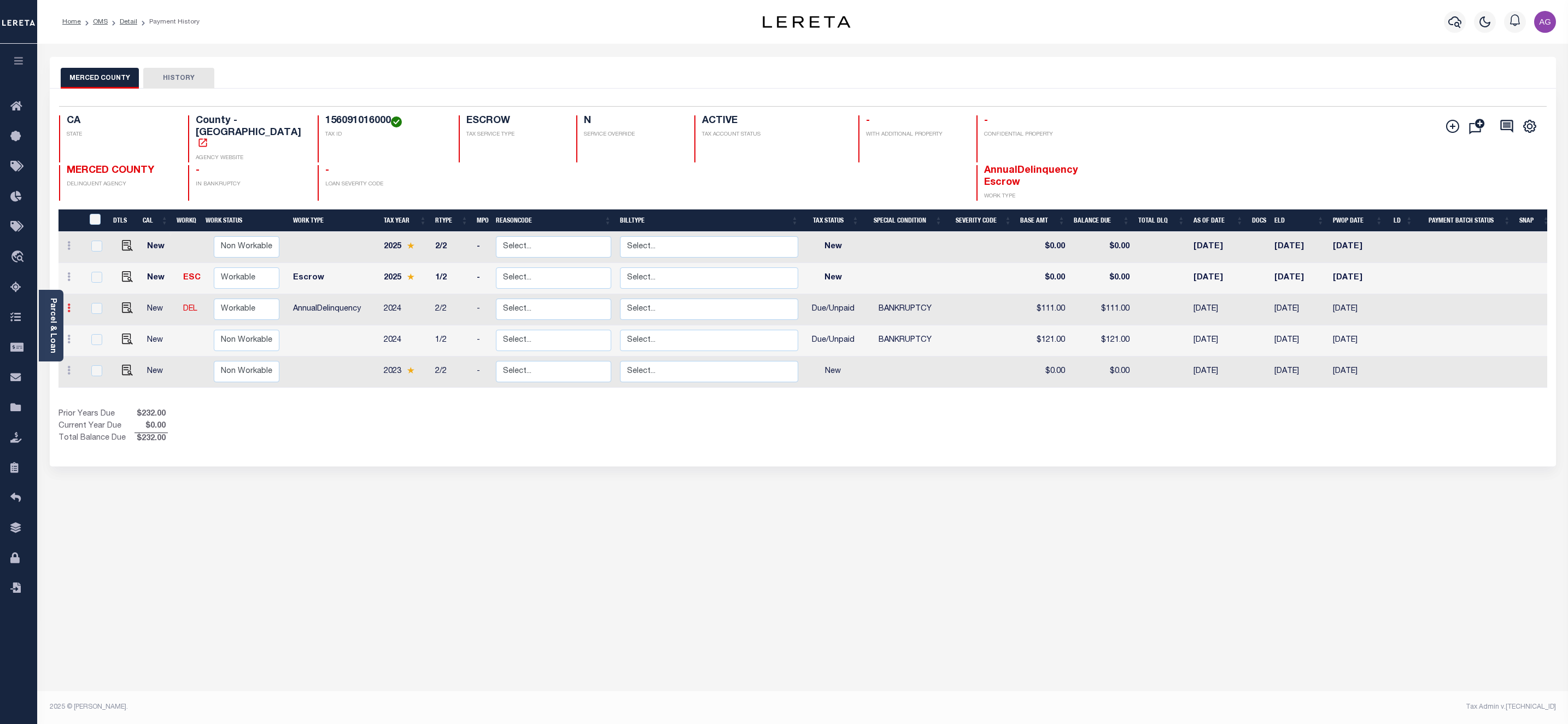
click at [69, 303] on icon at bounding box center [68, 308] width 3 height 9
click at [90, 340] on img at bounding box center [95, 346] width 11 height 12
select select "22"
type input "$111.00"
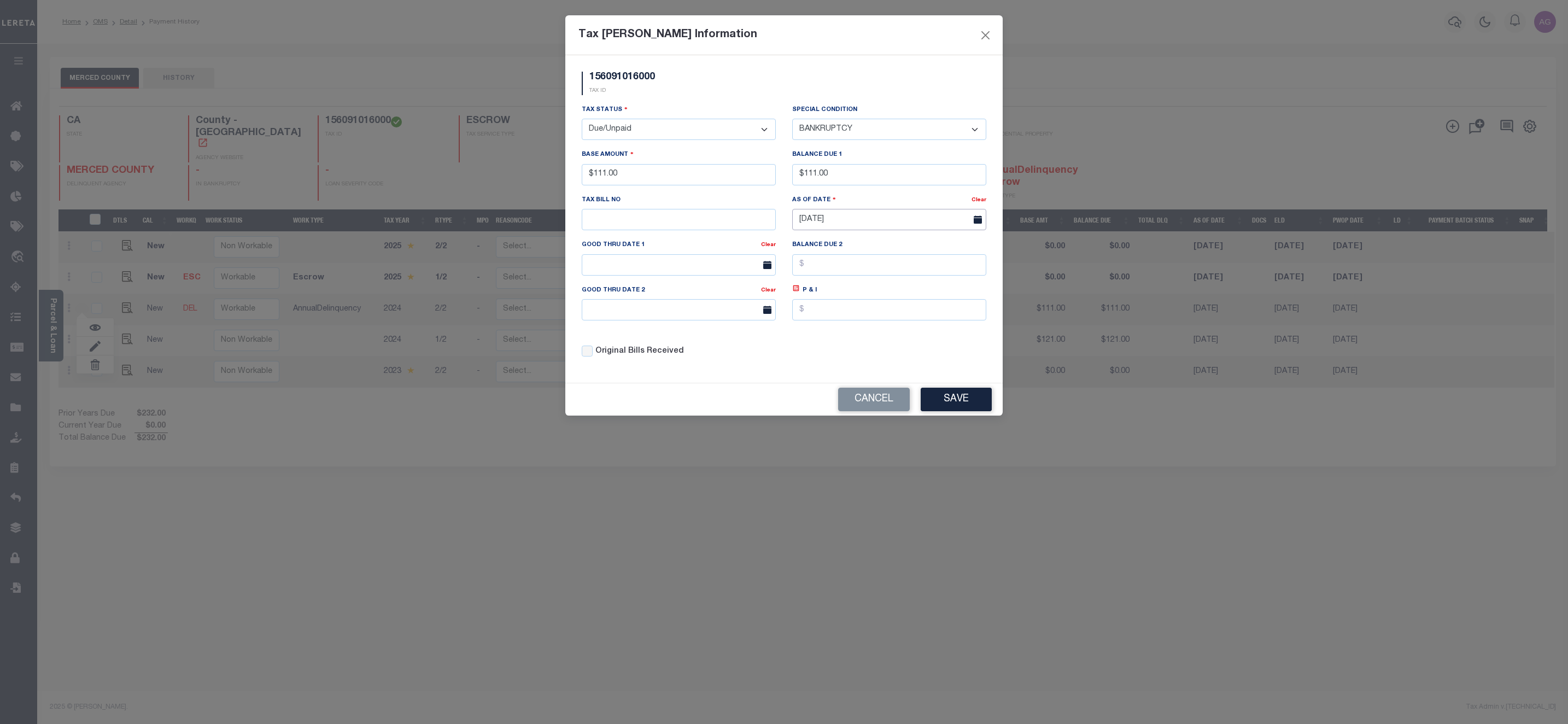
click at [883, 222] on input "[DATE]" at bounding box center [889, 219] width 194 height 21
click at [846, 230] on input "[DATE]" at bounding box center [889, 219] width 194 height 21
click at [830, 298] on span "8" at bounding box center [828, 306] width 21 height 21
click at [953, 404] on button "Save" at bounding box center [956, 399] width 71 height 24
click at [297, 493] on div "Tax Bill Amount Information 156091016000 TAX ID Installment: TaxID: 15609101600…" at bounding box center [784, 362] width 1568 height 724
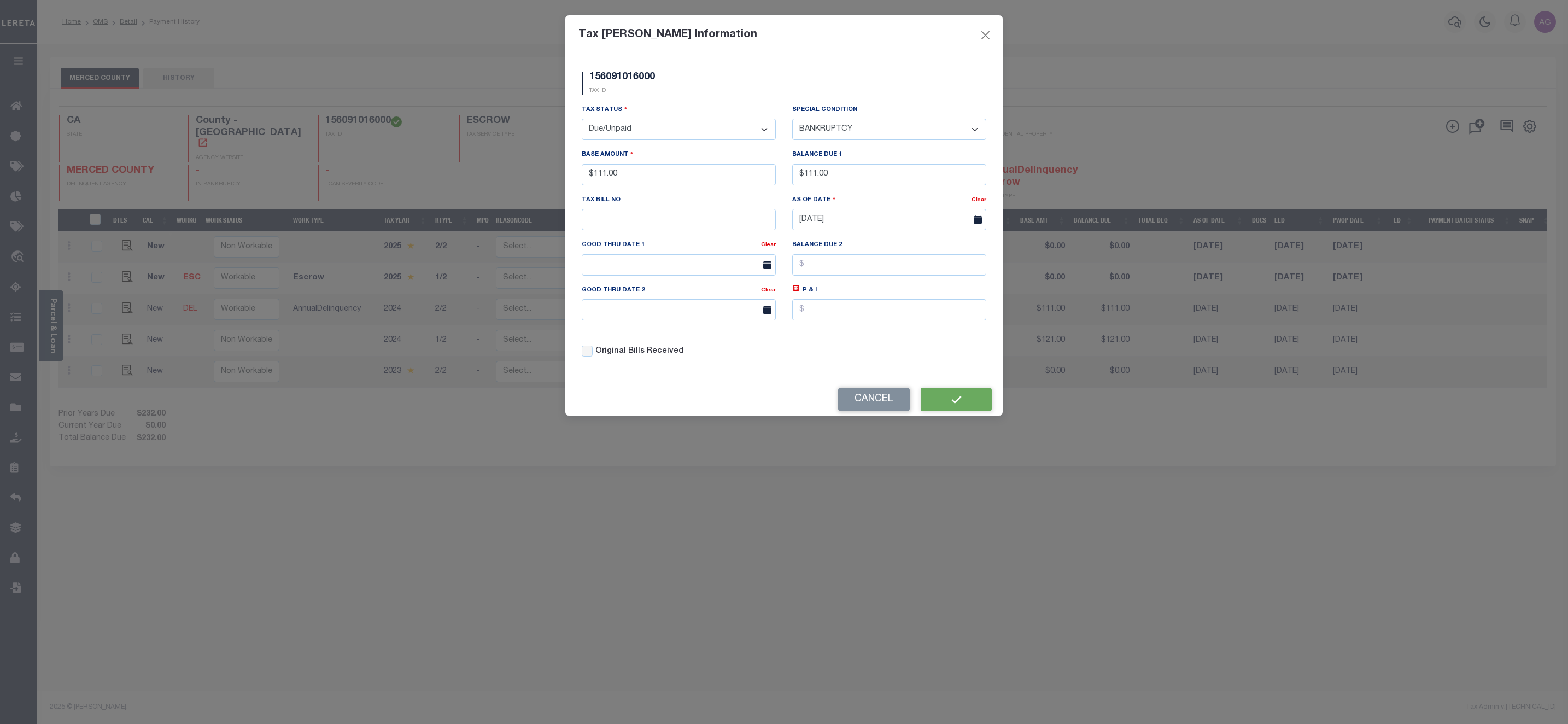
type input "[DATE]"
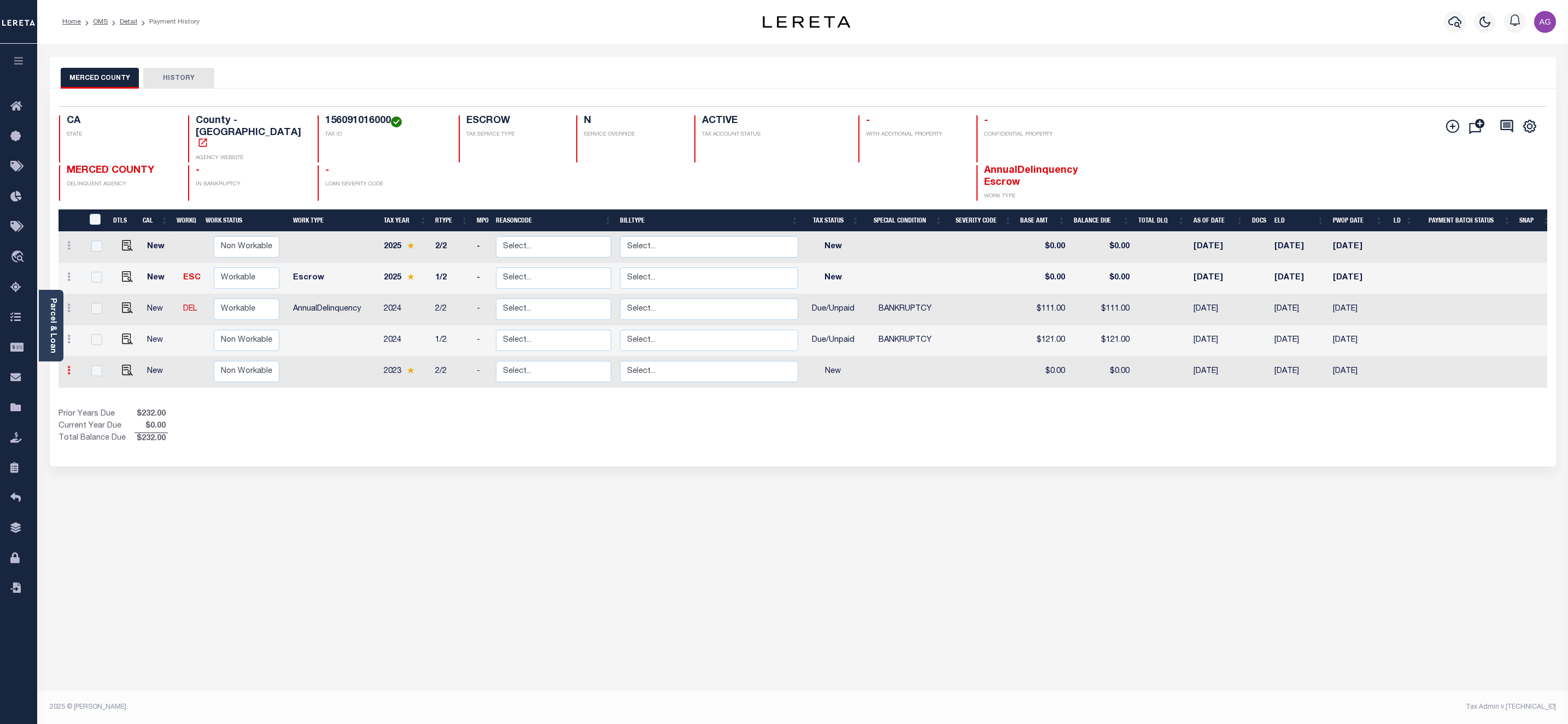
click at [71, 368] on link at bounding box center [69, 372] width 12 height 9
click at [100, 339] on link at bounding box center [95, 348] width 37 height 18
select select "NW2"
select select "0"
type input "$0.00"
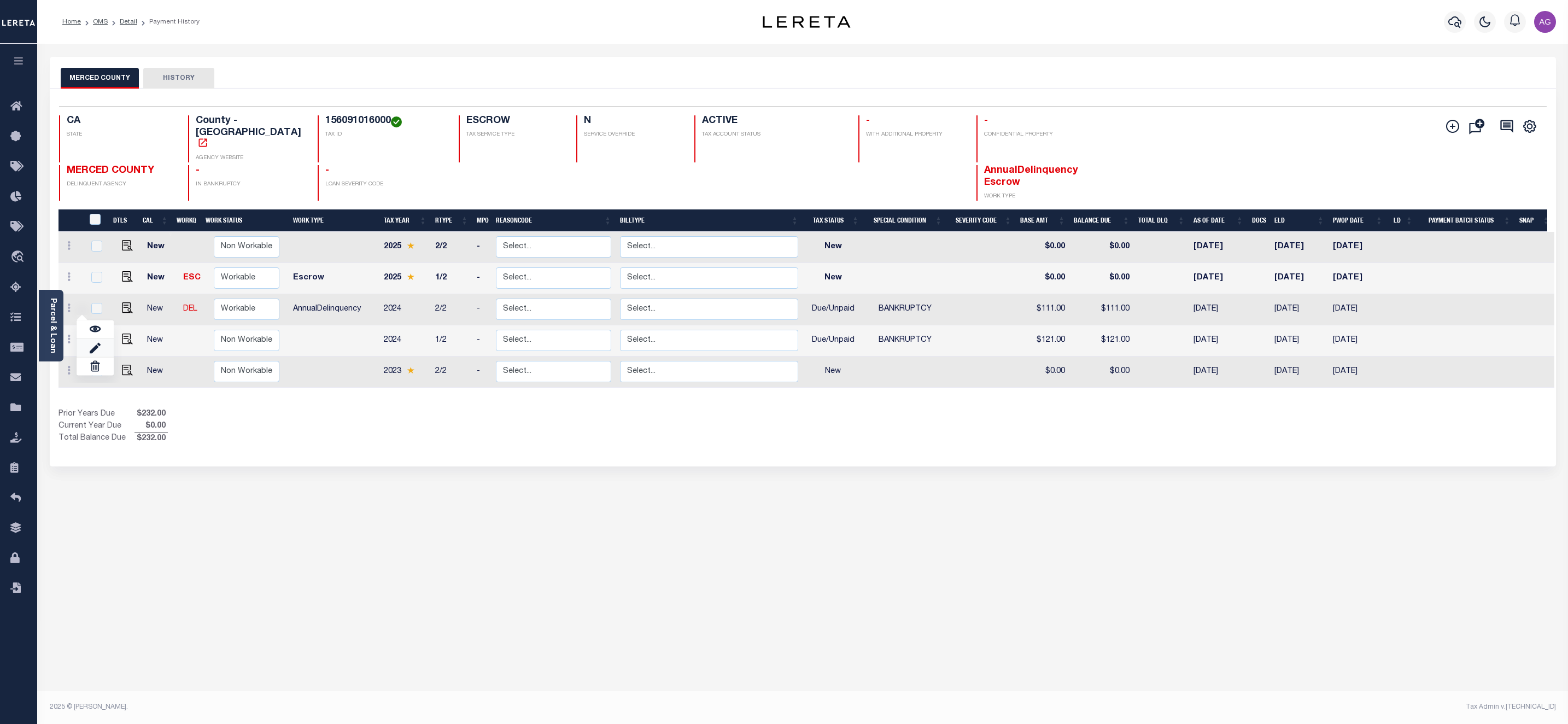
type input "$0.00"
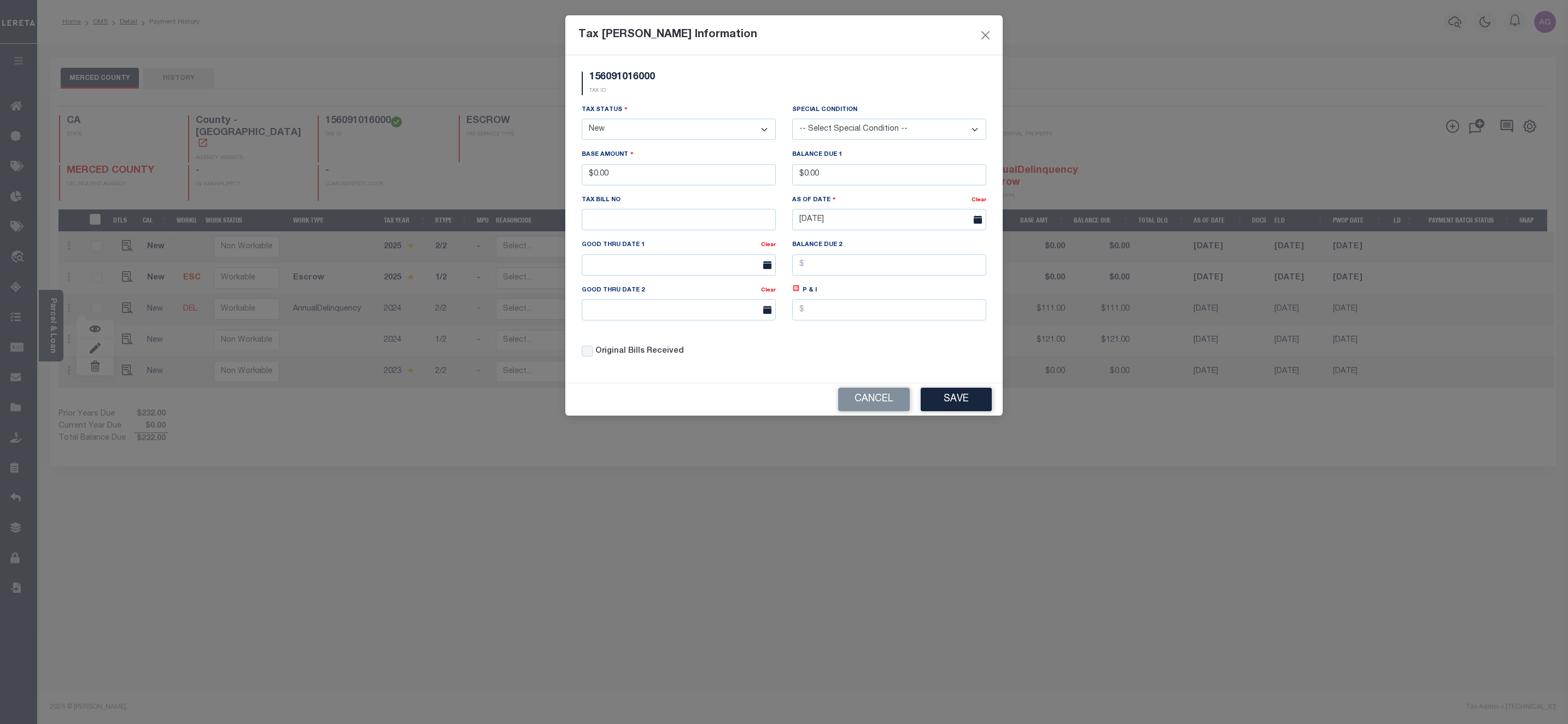
click at [709, 133] on select "- Select Status - Open Due/Unpaid Paid Incomplete No Tax Due Internal Refund Pr…" at bounding box center [679, 129] width 194 height 21
click at [647, 133] on select "- Select Status - Open Due/Unpaid Paid Incomplete No Tax Due Internal Refund Pr…" at bounding box center [679, 129] width 194 height 21
select select "DUE"
click at [582, 120] on select "- Select Status - Open Due/Unpaid Paid Incomplete No Tax Due Internal Refund Pr…" at bounding box center [679, 129] width 194 height 21
drag, startPoint x: 591, startPoint y: 179, endPoint x: 648, endPoint y: 180, distance: 57.0
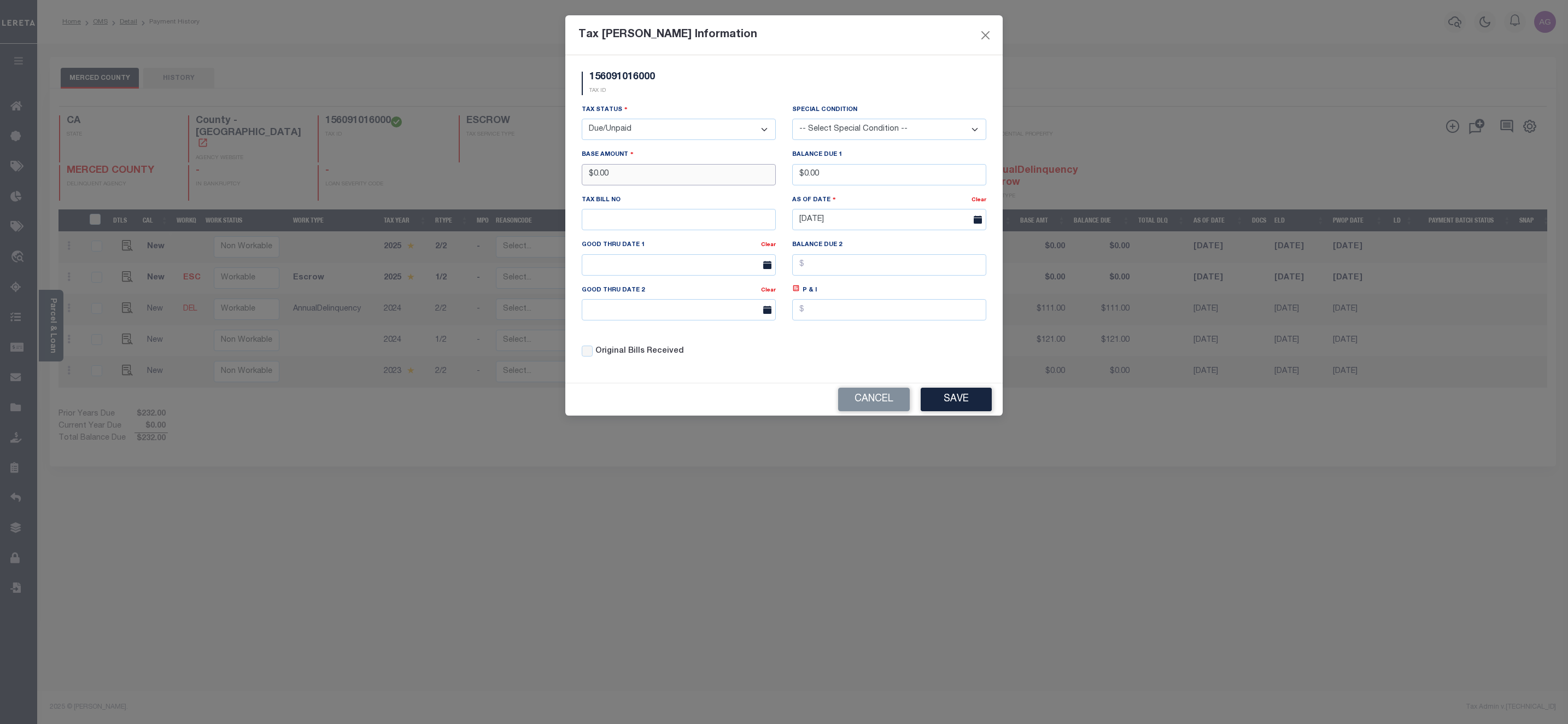
click at [648, 180] on input "$0.00" at bounding box center [679, 174] width 194 height 21
type input "$441.00"
drag, startPoint x: 805, startPoint y: 179, endPoint x: 889, endPoint y: 175, distance: 84.1
click at [889, 175] on input "$0.00" at bounding box center [889, 174] width 194 height 21
type input "$441.00"
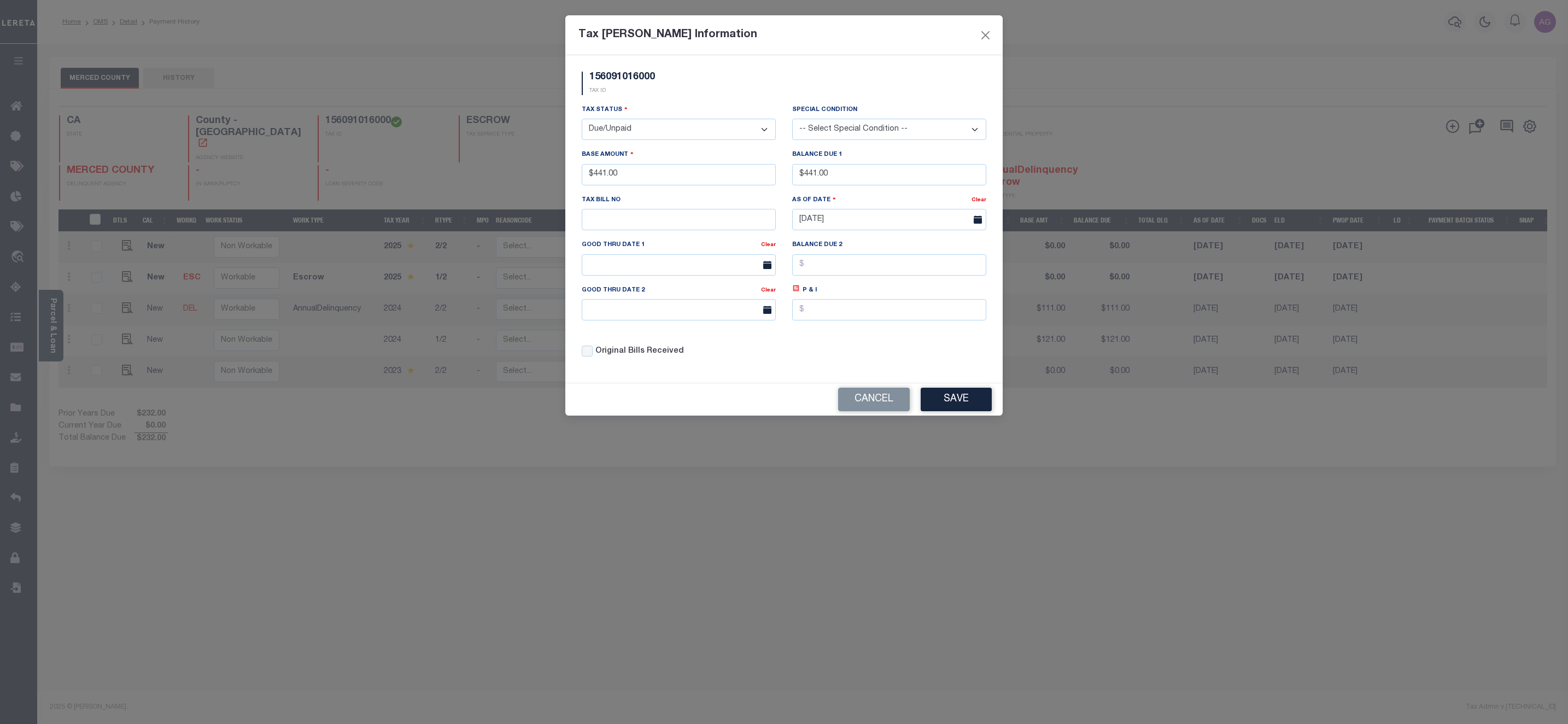
click at [859, 125] on select "-- Select Special Condition -- 3RD PARTY TAX LIEN AGENCY TAX LIEN (A.K.A Inside…" at bounding box center [889, 129] width 194 height 21
select select "22"
click at [792, 120] on select "-- Select Special Condition -- 3RD PARTY TAX LIEN AGENCY TAX LIEN (A.K.A Inside…" at bounding box center [889, 129] width 194 height 21
click at [845, 230] on input "[DATE]" at bounding box center [889, 219] width 194 height 21
click at [828, 302] on span "8" at bounding box center [828, 306] width 21 height 21
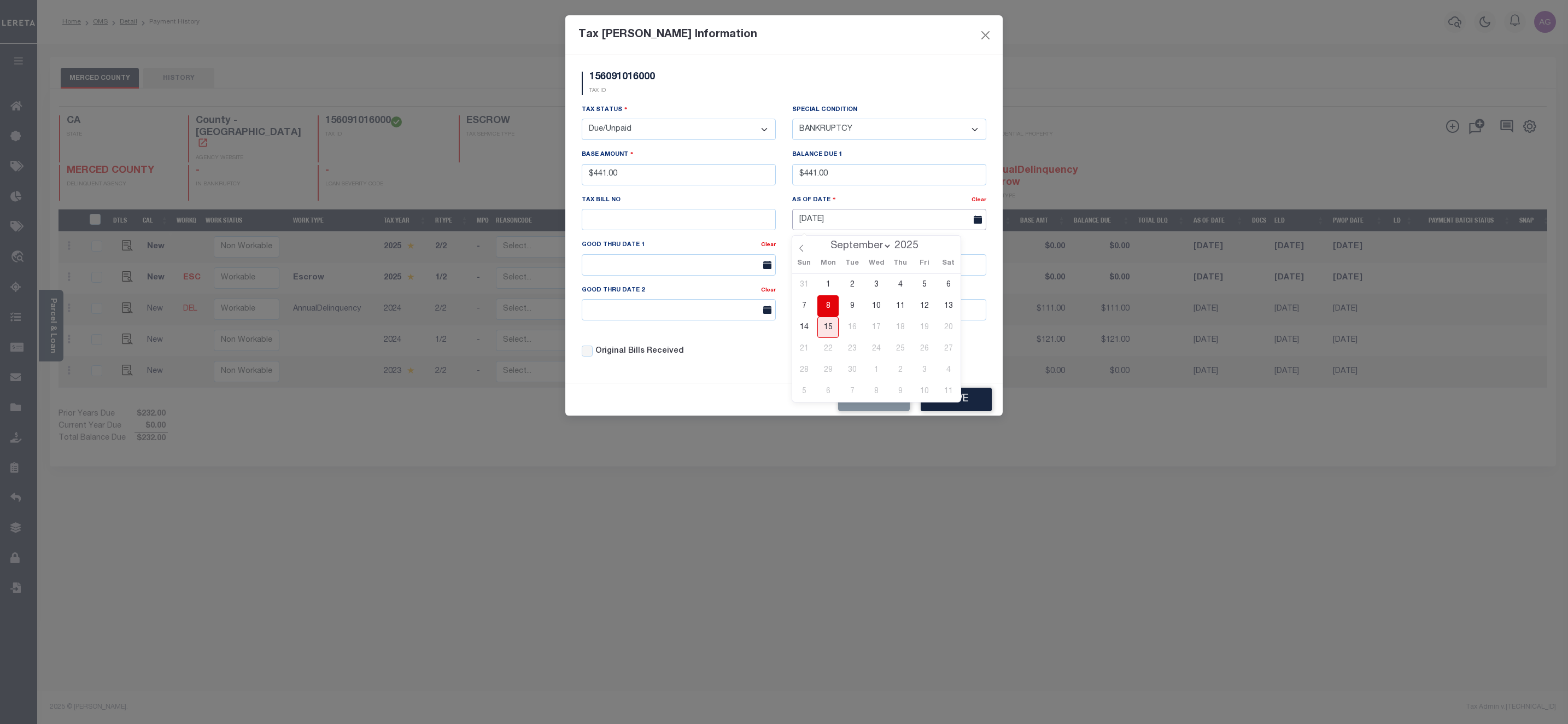
type input "09/08/2025"
click at [959, 402] on button "Save" at bounding box center [956, 399] width 71 height 24
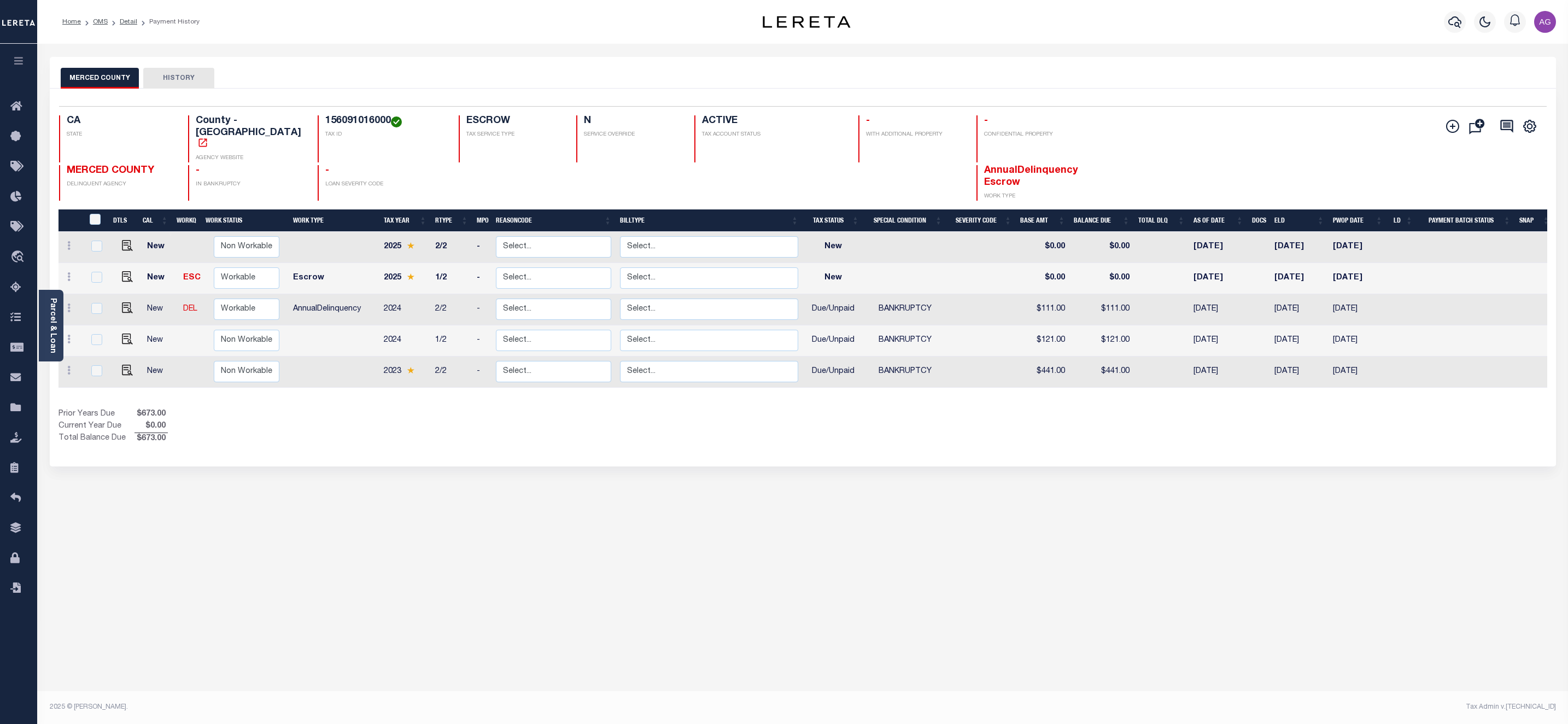
click at [1382, 620] on div "MERCED COUNTY HISTORY Selected 5 Results" at bounding box center [802, 365] width 1522 height 617
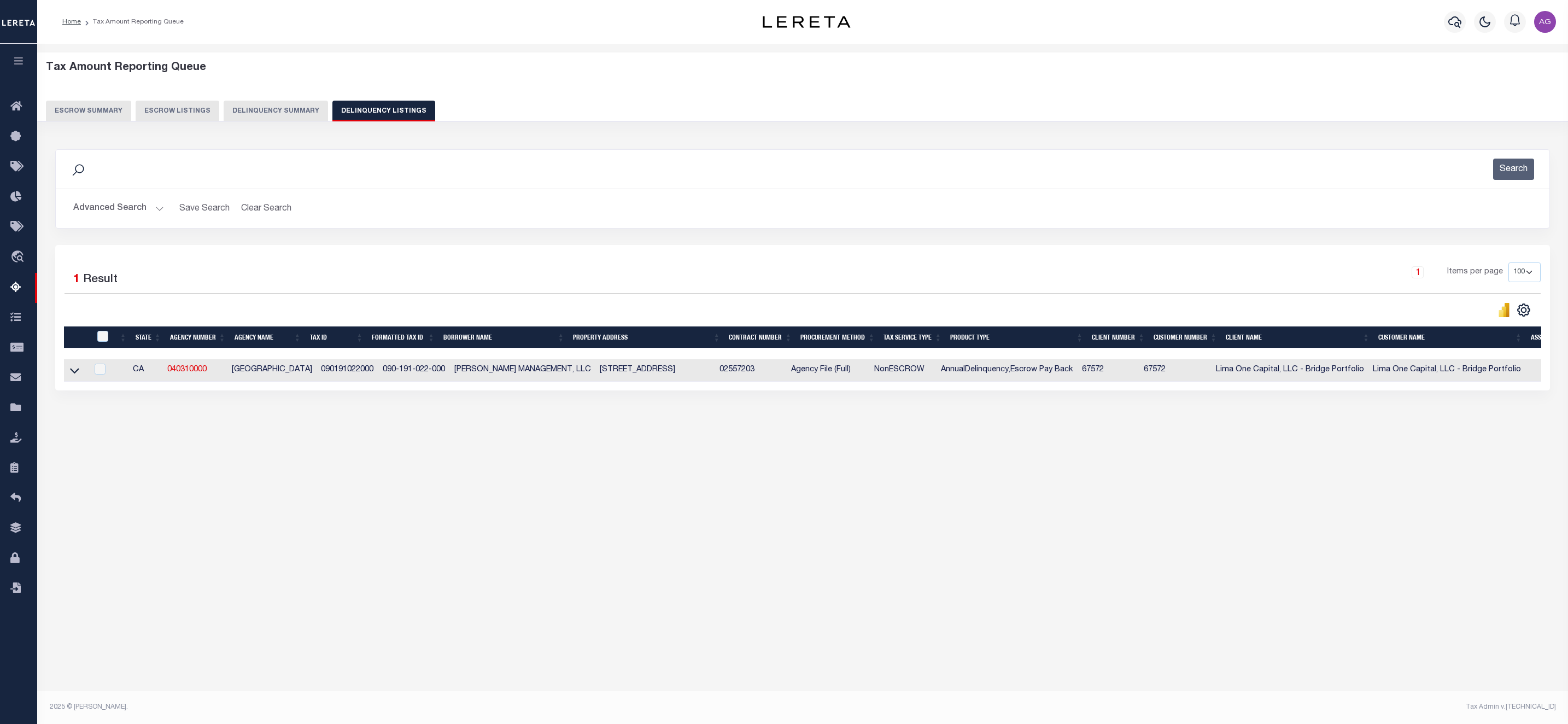
select select
select select "100"
click at [108, 202] on button "Advanced Search" at bounding box center [118, 208] width 91 height 21
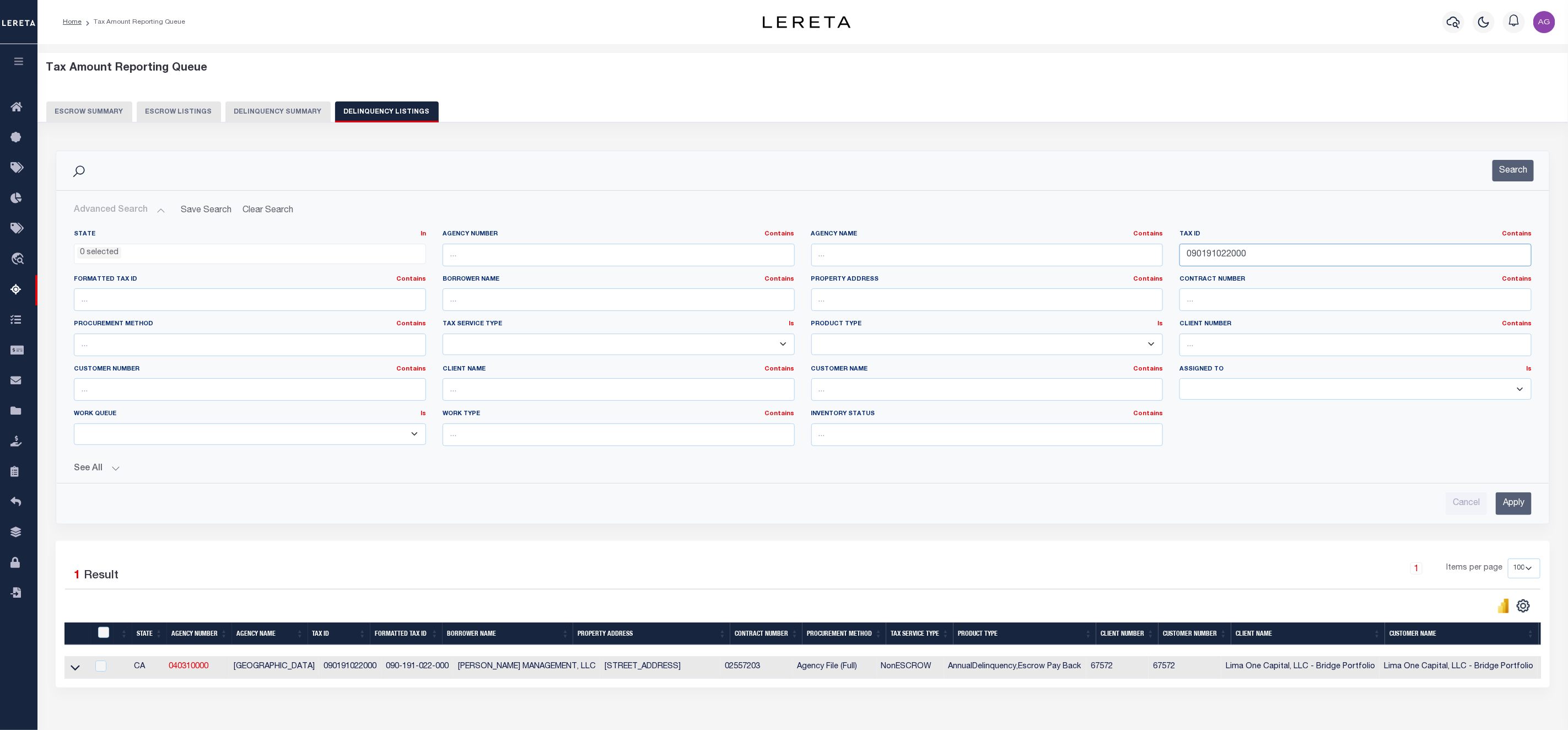
drag, startPoint x: 1272, startPoint y: 252, endPoint x: 1074, endPoint y: 252, distance: 198.0
click at [1074, 252] on div "State In In AK AL AR AZ CA CO CT DC DE FL GA GU HI IA ID IL IN KS KY LA MA MD M…" at bounding box center [803, 343] width 1475 height 225
paste input "156091016"
type input "156091016000"
click at [1515, 496] on input "Apply" at bounding box center [1514, 503] width 36 height 23
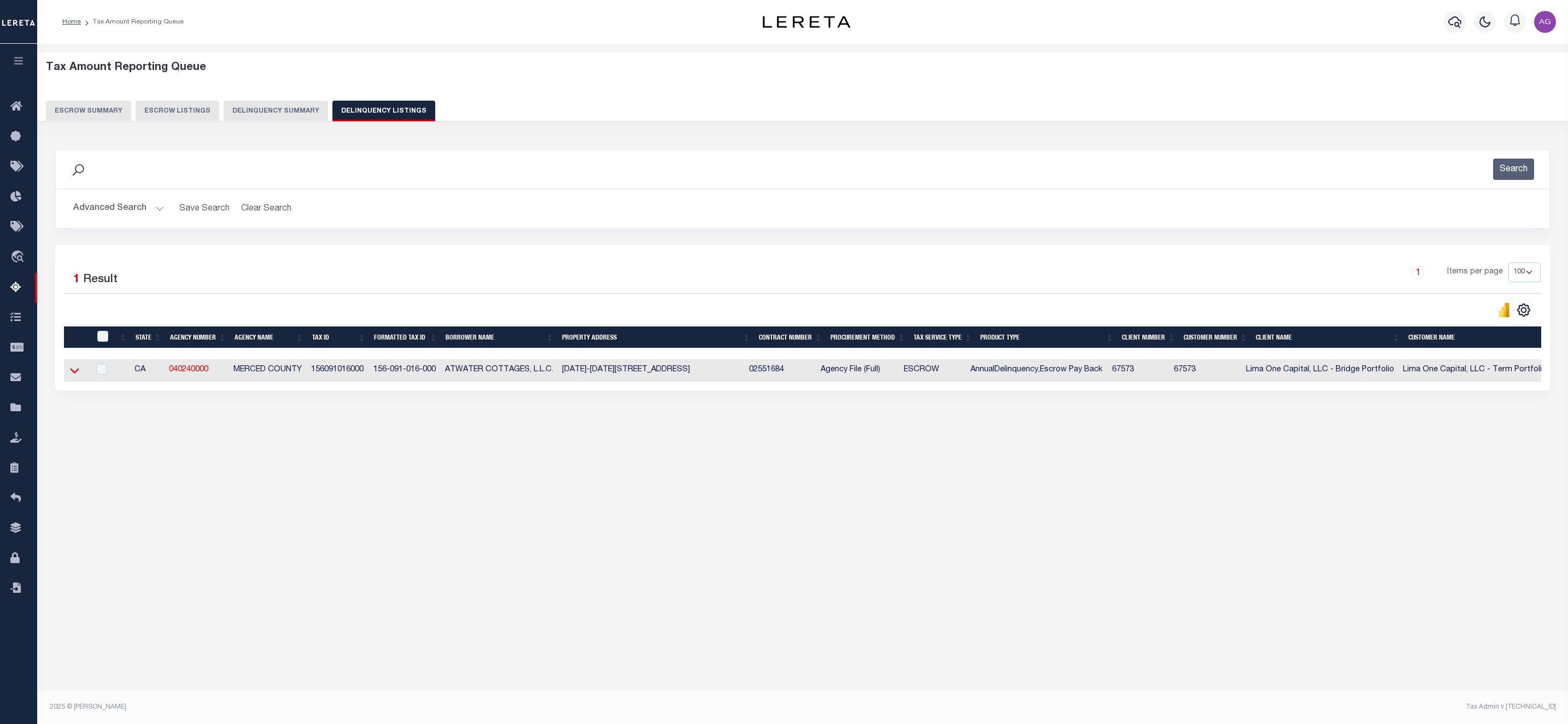
click at [77, 374] on icon at bounding box center [74, 371] width 9 height 5
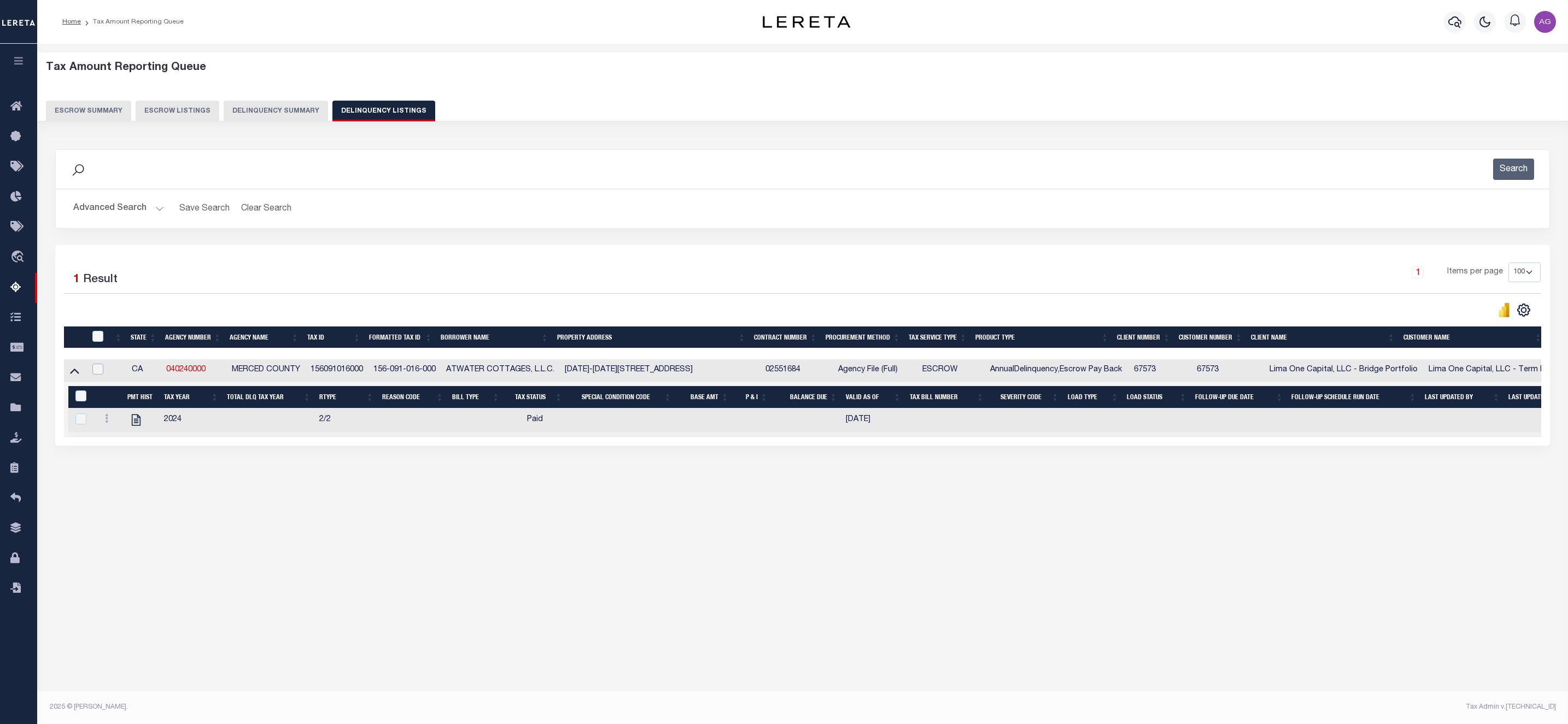
click at [100, 373] on input "checkbox" at bounding box center [98, 369] width 11 height 11
checkbox input "true"
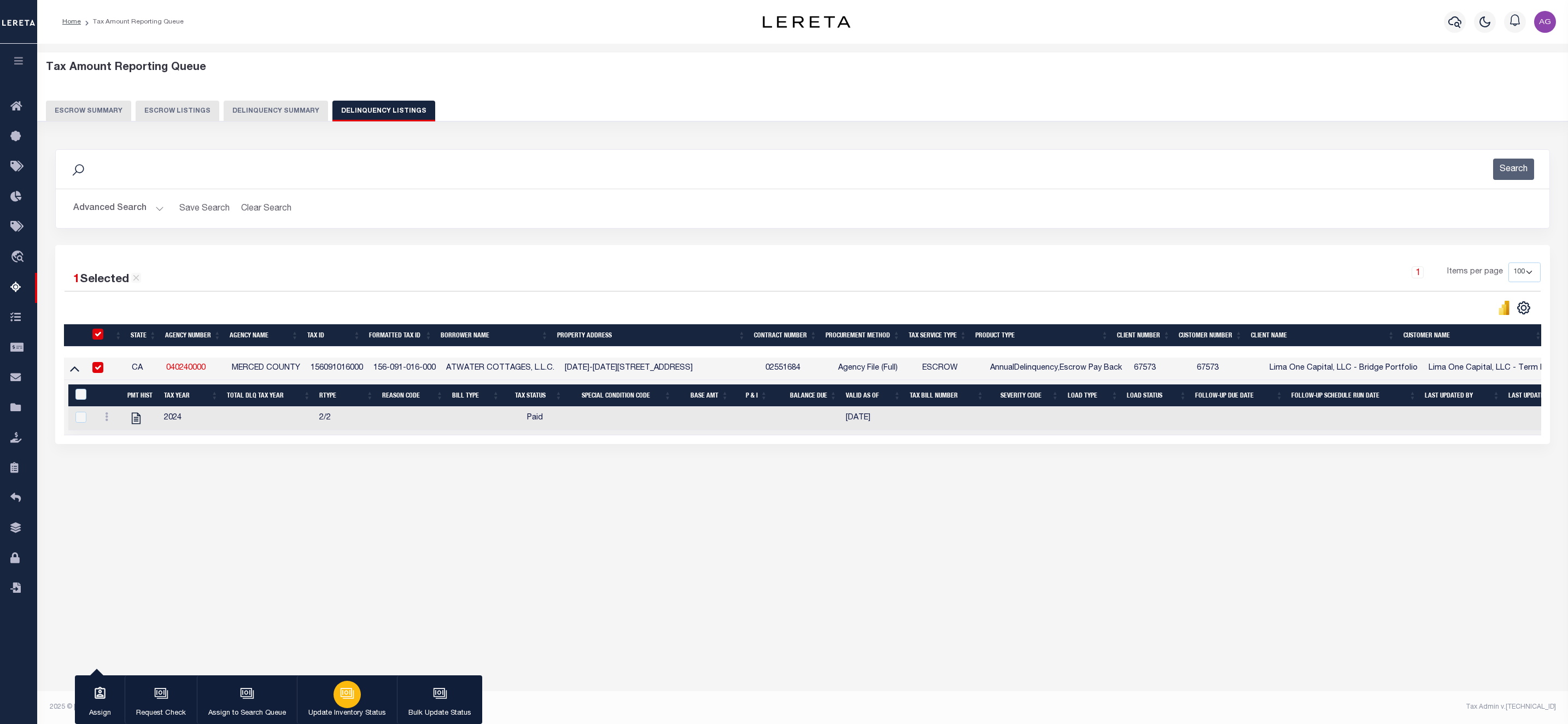
click at [350, 691] on icon "button" at bounding box center [346, 692] width 12 height 9
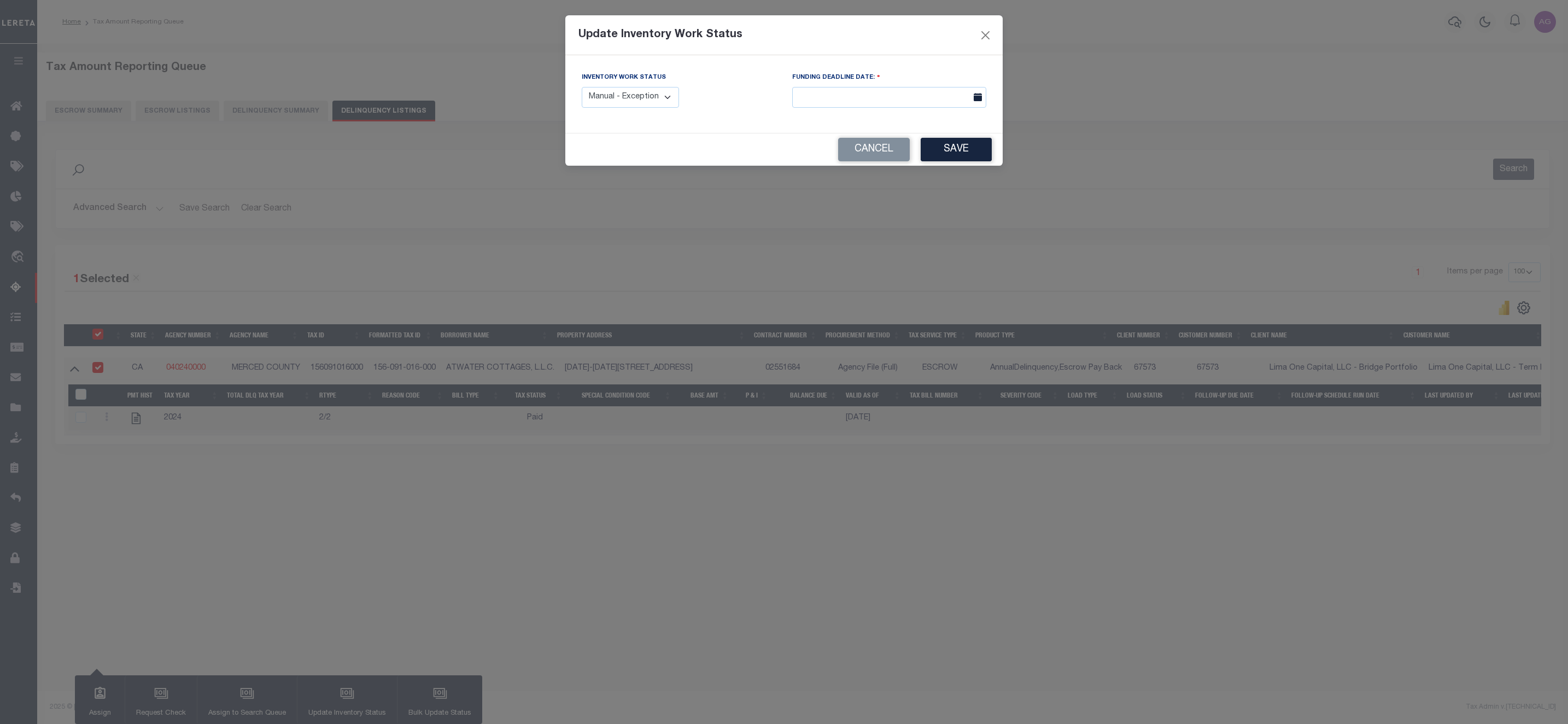
click at [636, 96] on select "Manual - Exception Pended - Awaiting Search Late Add Exception Completed" at bounding box center [631, 97] width 97 height 21
select select "3"
click at [582, 88] on select "Manual - Exception Pended - Awaiting Search Late Add Exception Completed" at bounding box center [631, 97] width 97 height 21
click at [953, 159] on button "Save" at bounding box center [956, 149] width 71 height 24
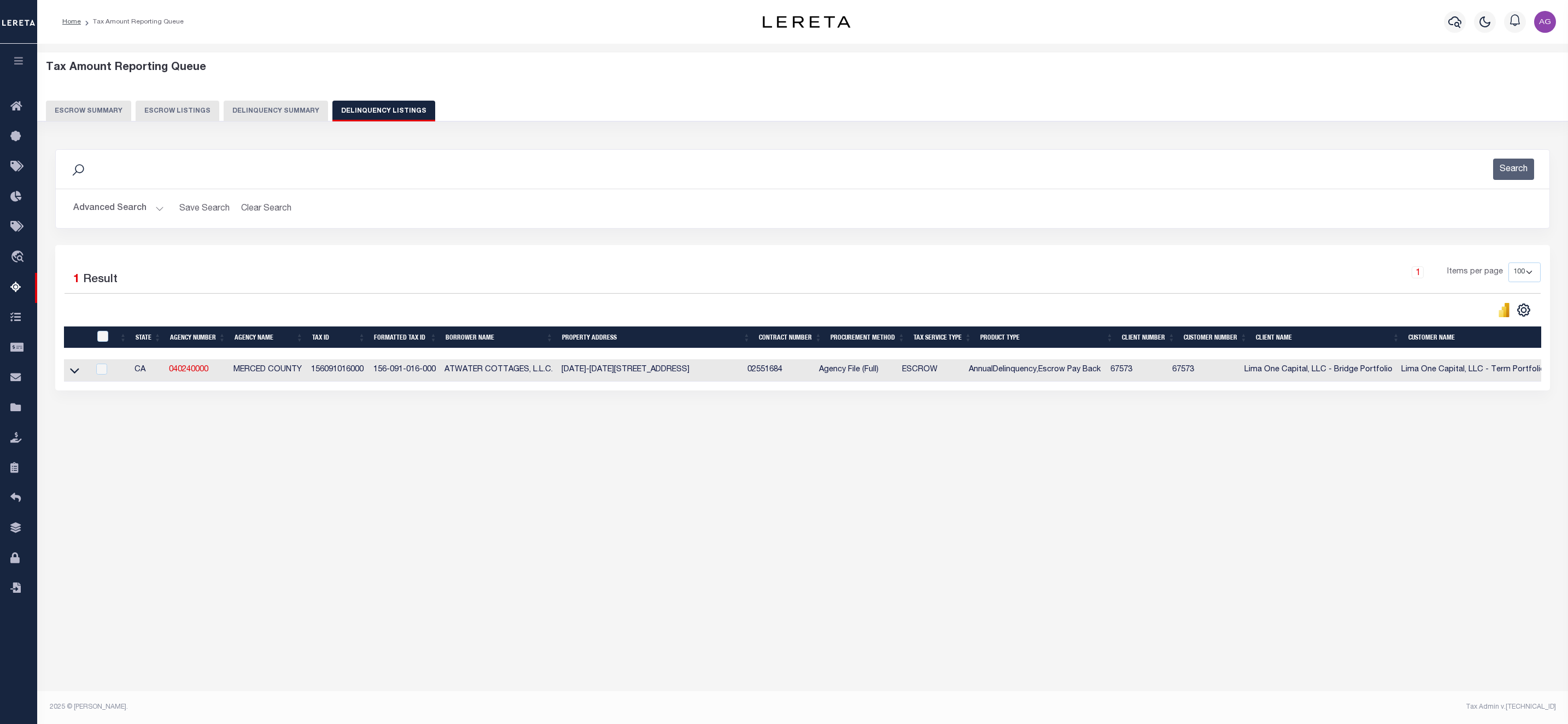
click at [103, 219] on button "Advanced Search" at bounding box center [118, 208] width 91 height 21
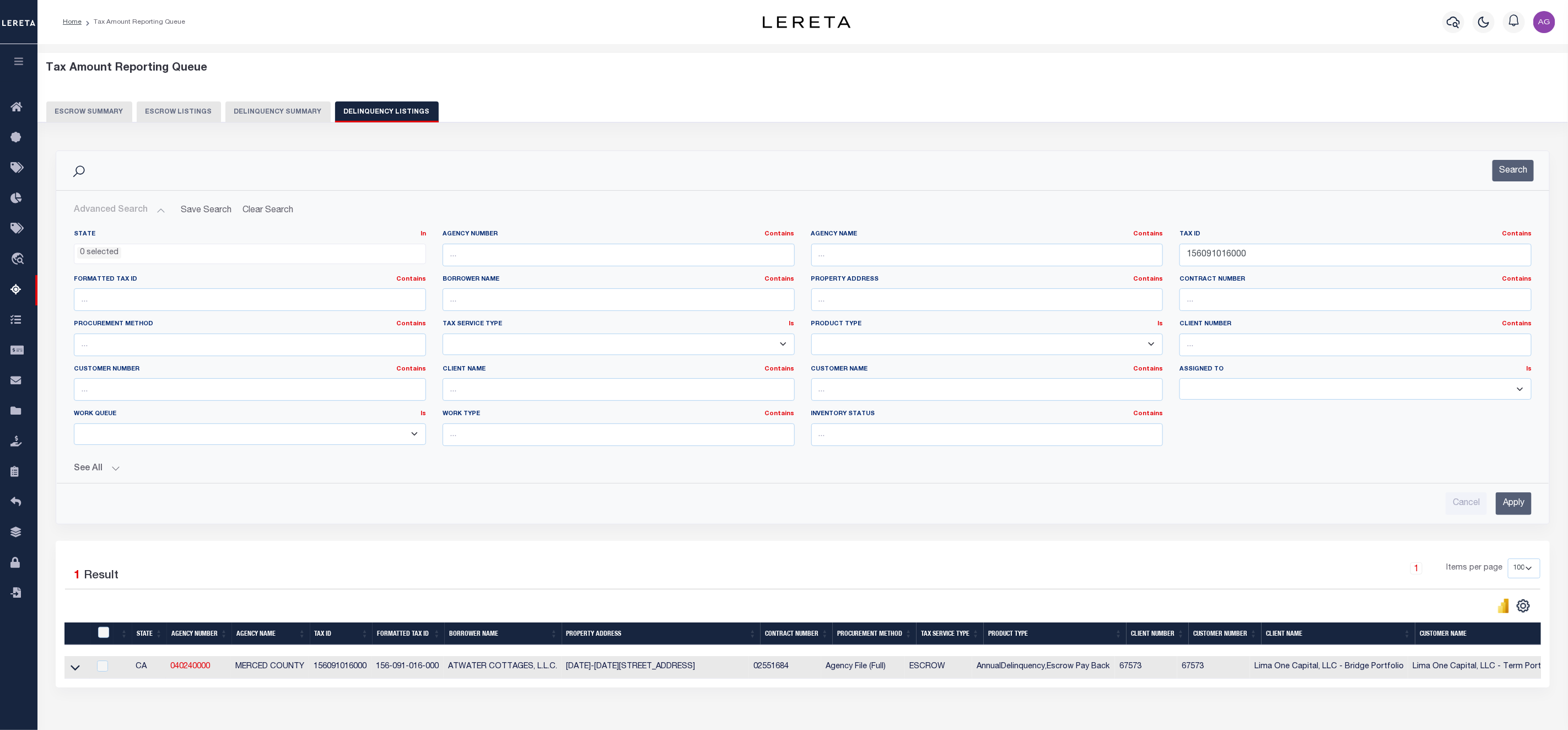
click at [1502, 497] on input "Apply" at bounding box center [1514, 503] width 36 height 23
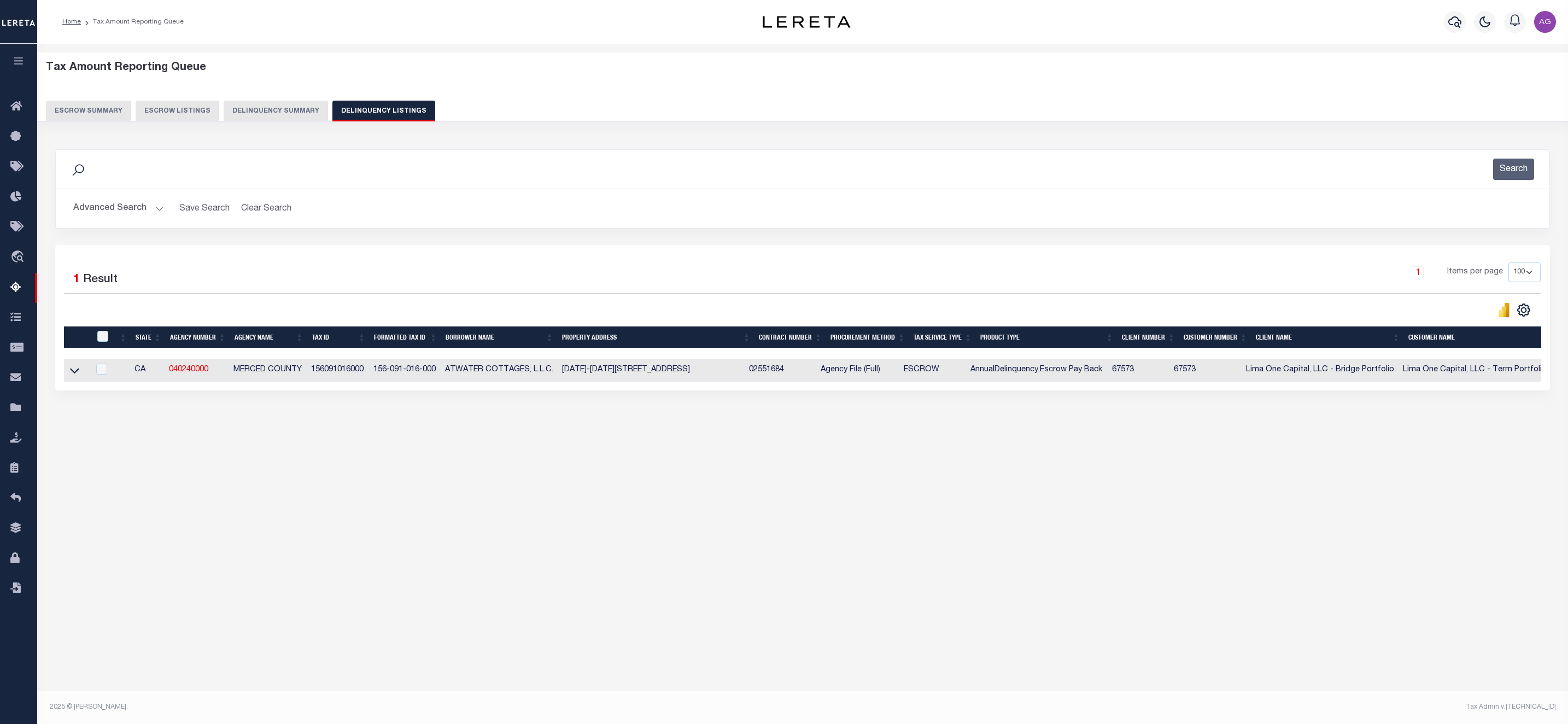
scroll to position [0, 264]
